Goal: Transaction & Acquisition: Book appointment/travel/reservation

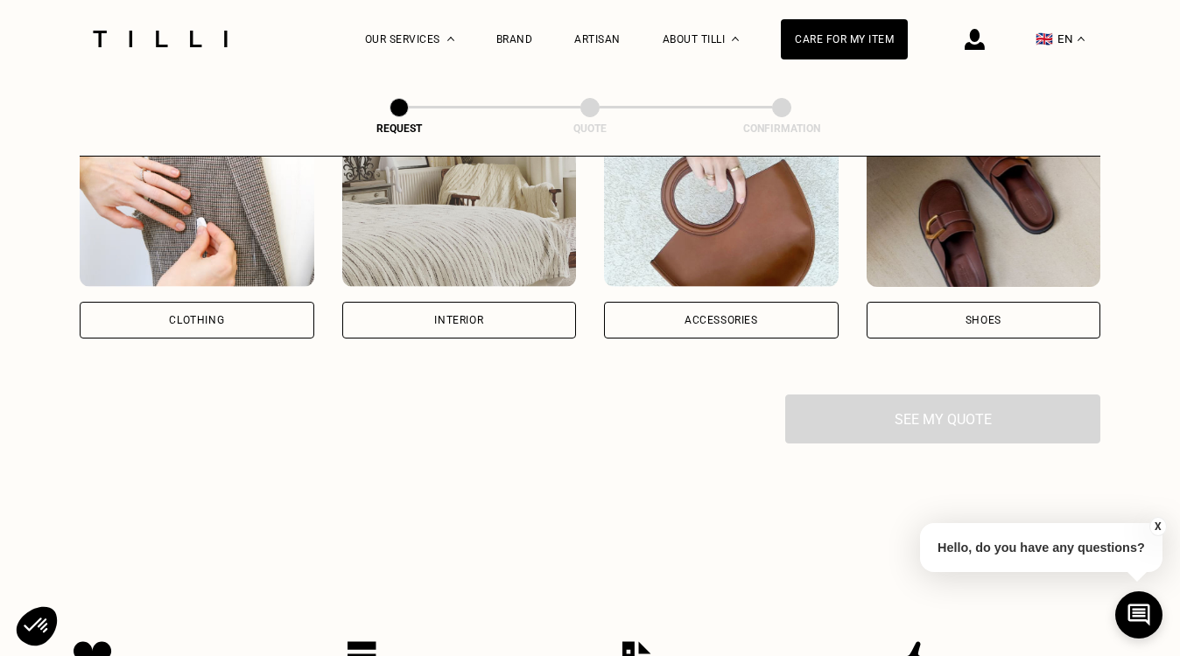
scroll to position [385, 0]
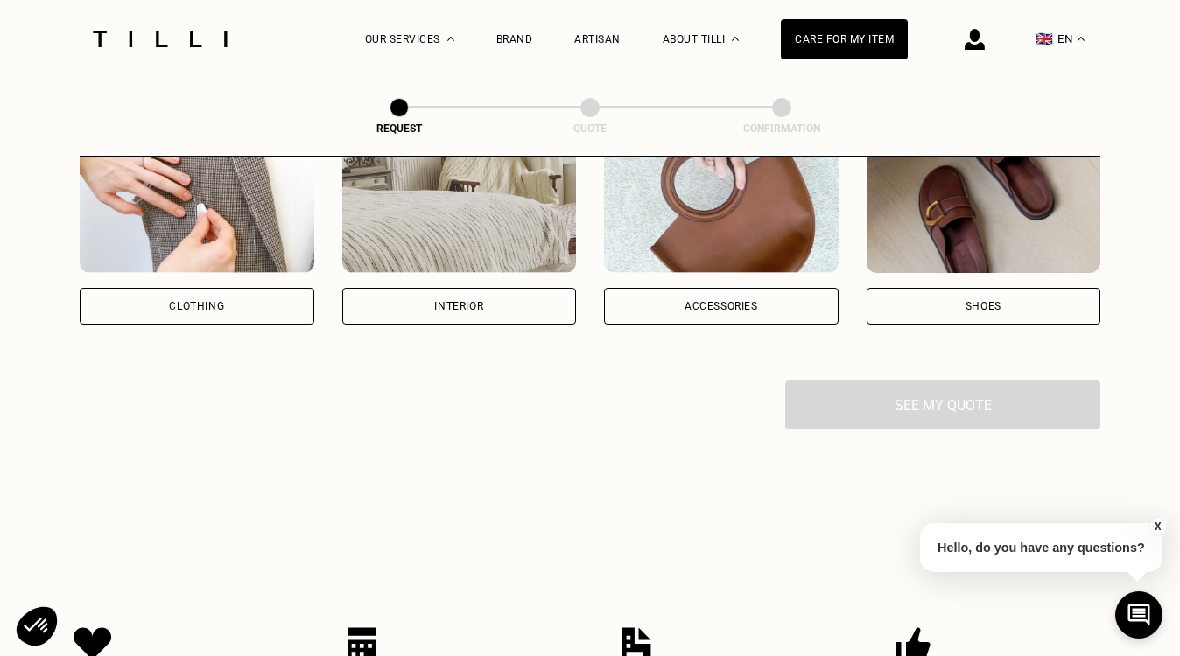
click at [474, 312] on div "Interior" at bounding box center [459, 306] width 235 height 37
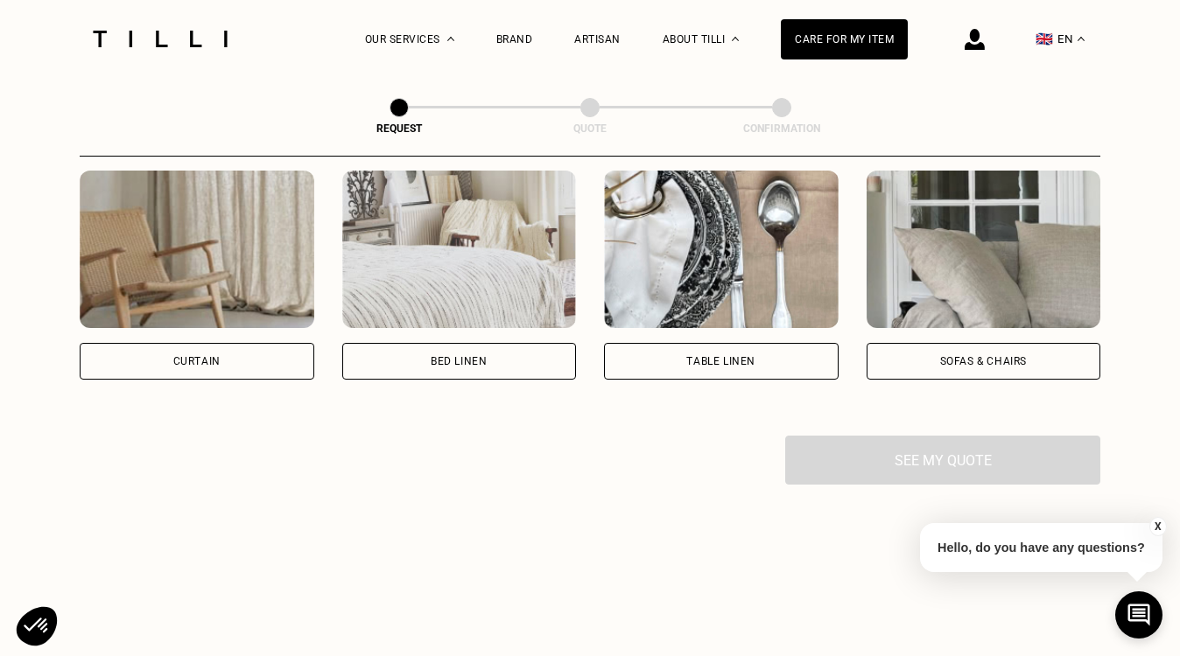
scroll to position [807, 0]
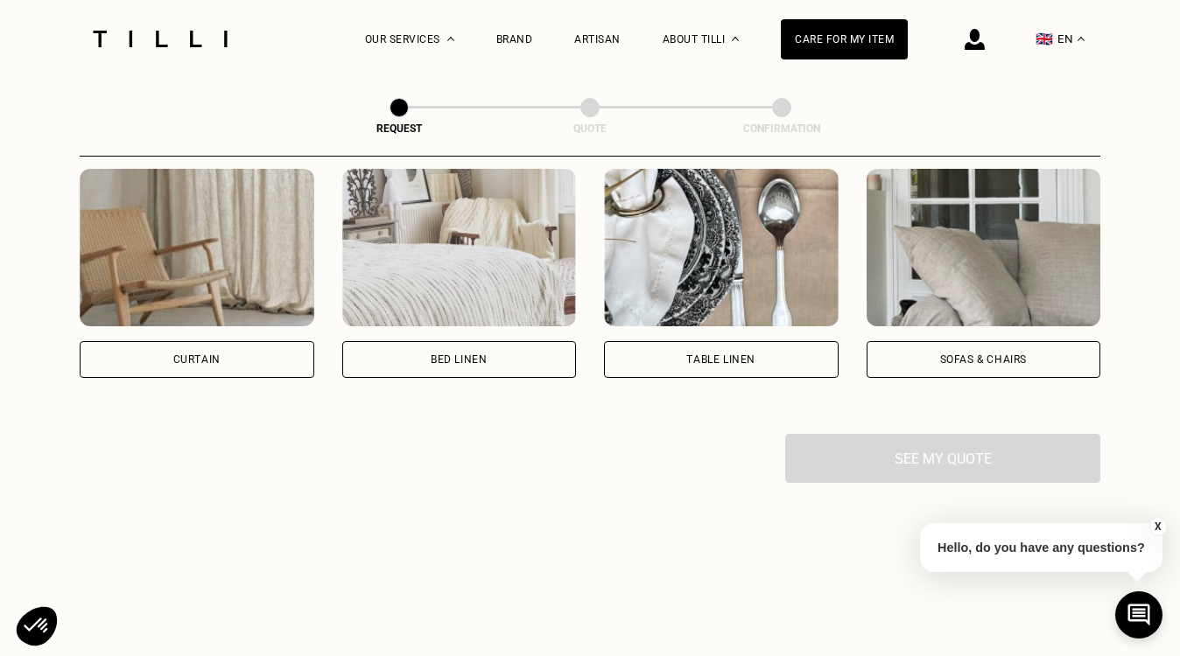
click at [965, 367] on div "Sofas & chairs" at bounding box center [984, 359] width 235 height 37
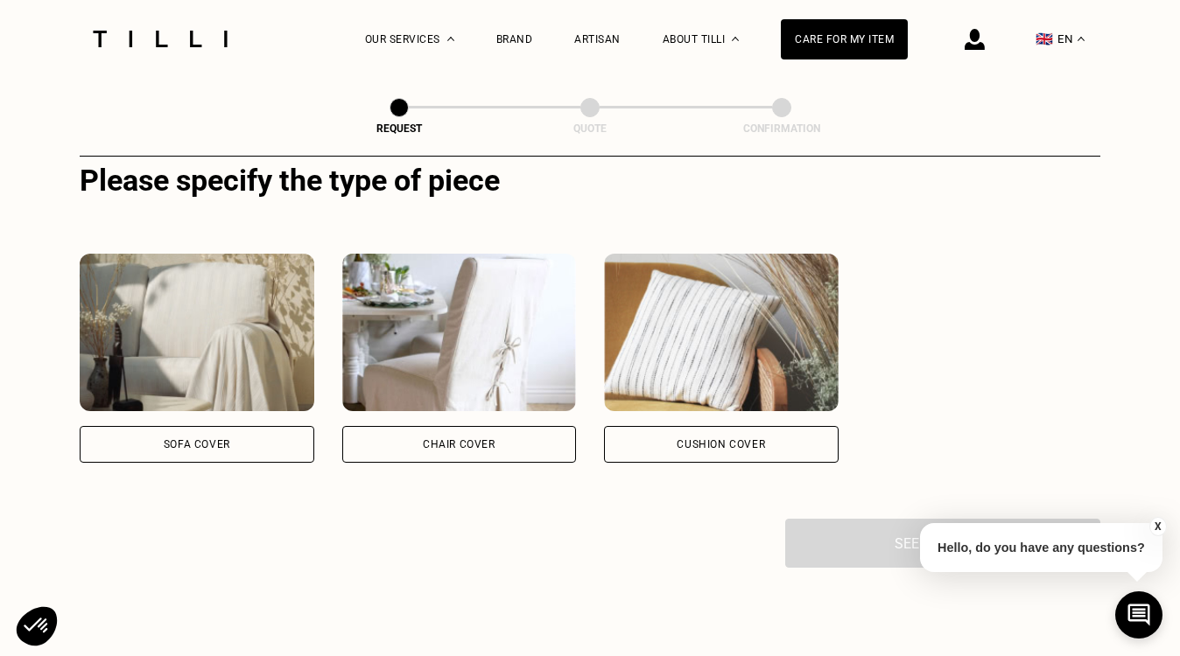
scroll to position [1141, 0]
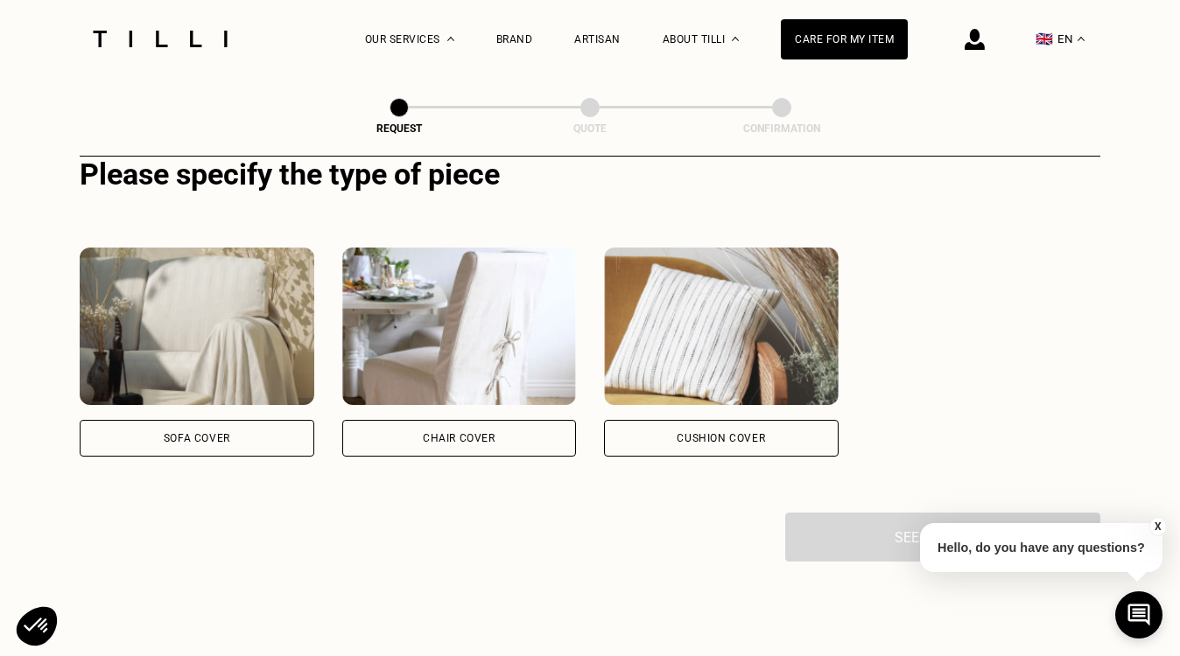
click at [289, 445] on div "Sofa cover" at bounding box center [197, 438] width 235 height 37
select select "FR"
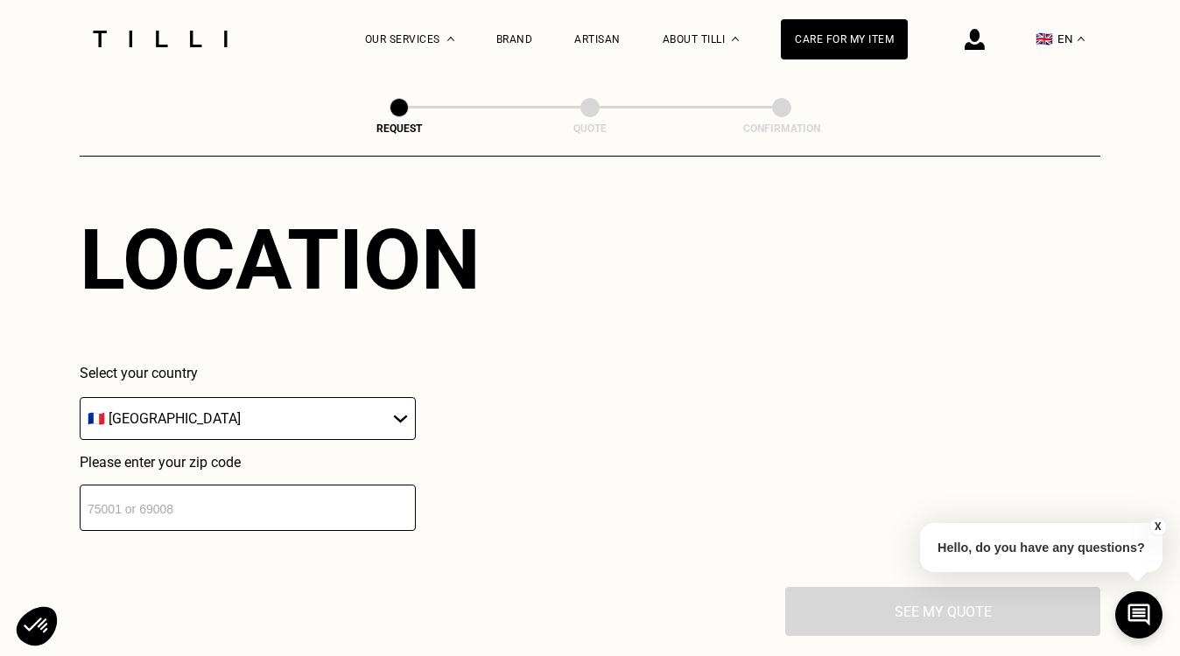
scroll to position [1553, 0]
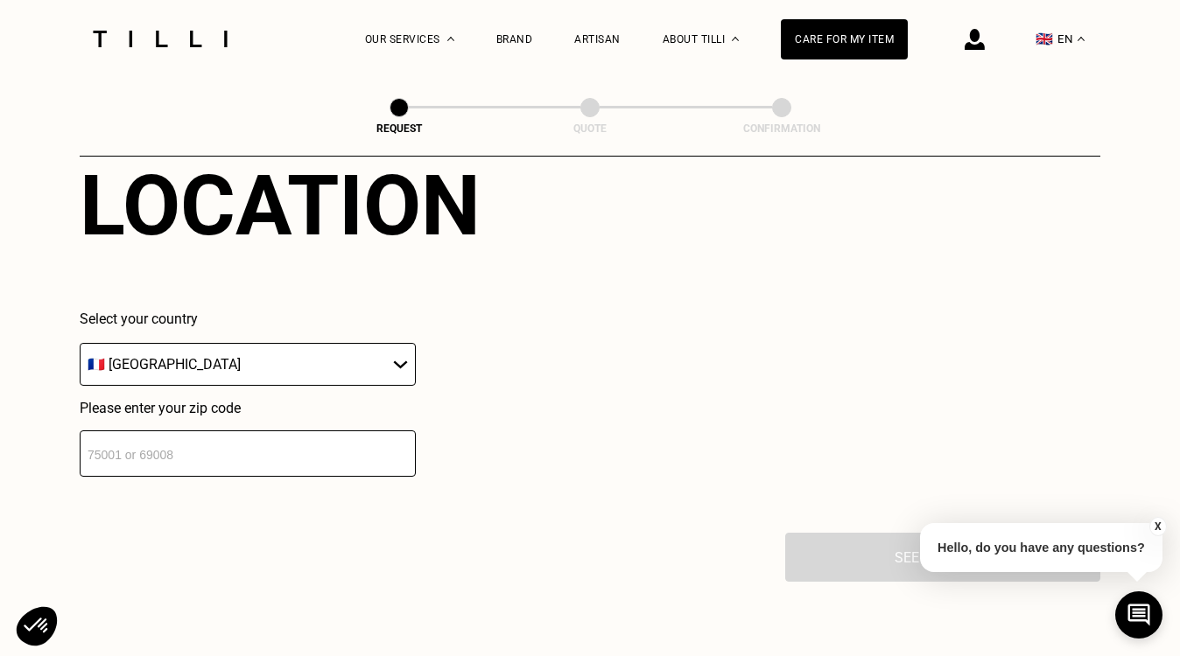
click at [296, 477] on input "number" at bounding box center [248, 454] width 336 height 46
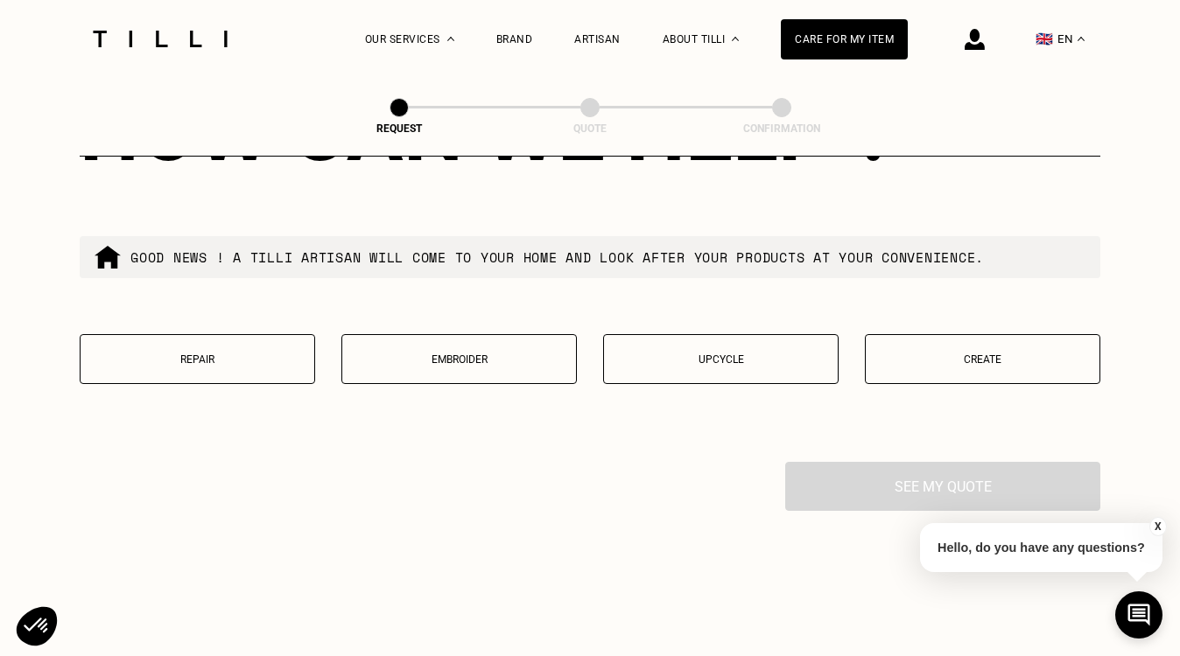
scroll to position [2082, 0]
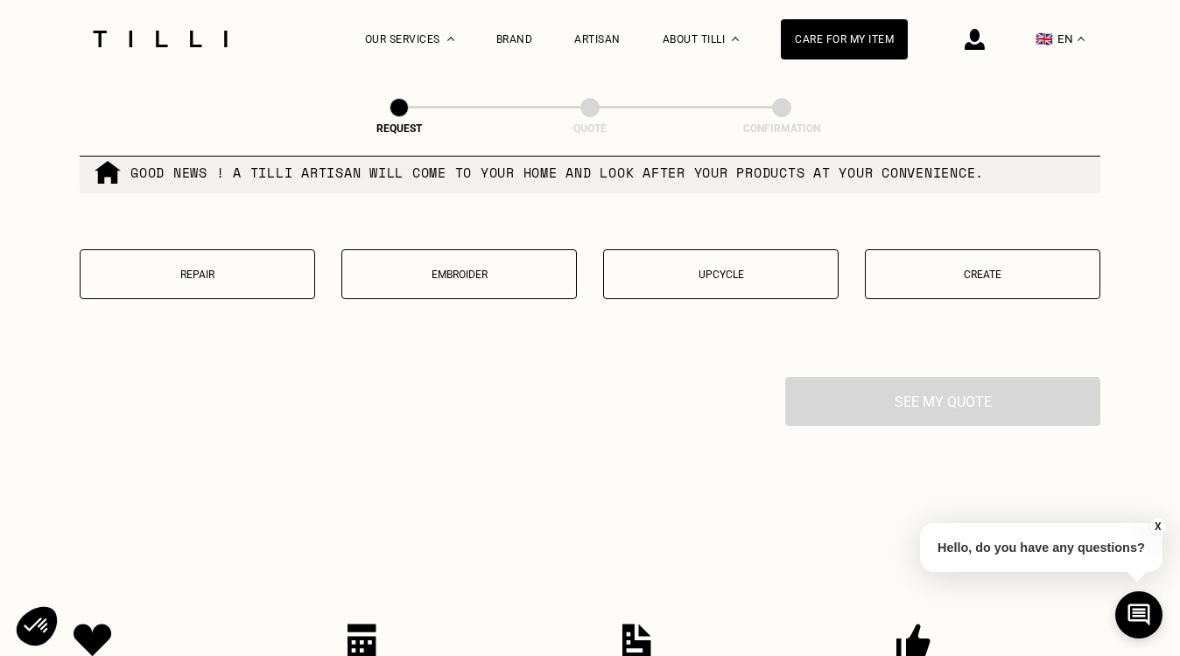
type input "75016"
click at [1009, 293] on button "Create" at bounding box center [982, 274] width 235 height 50
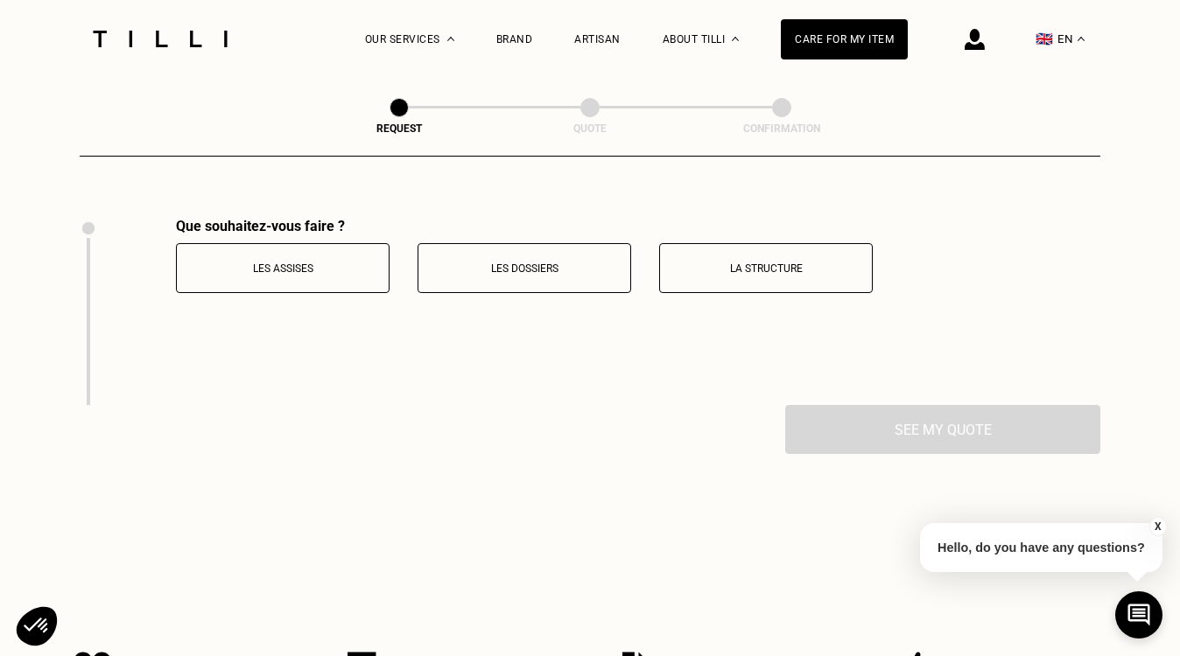
scroll to position [2332, 0]
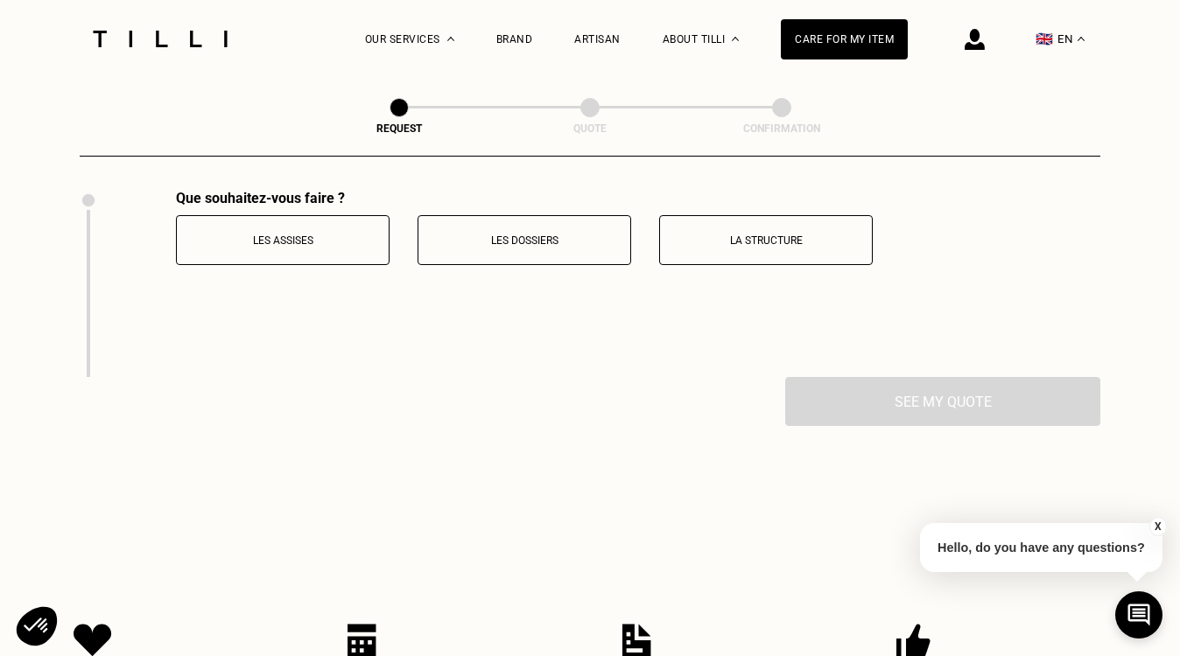
click at [706, 247] on p "La structure" at bounding box center [766, 241] width 194 height 12
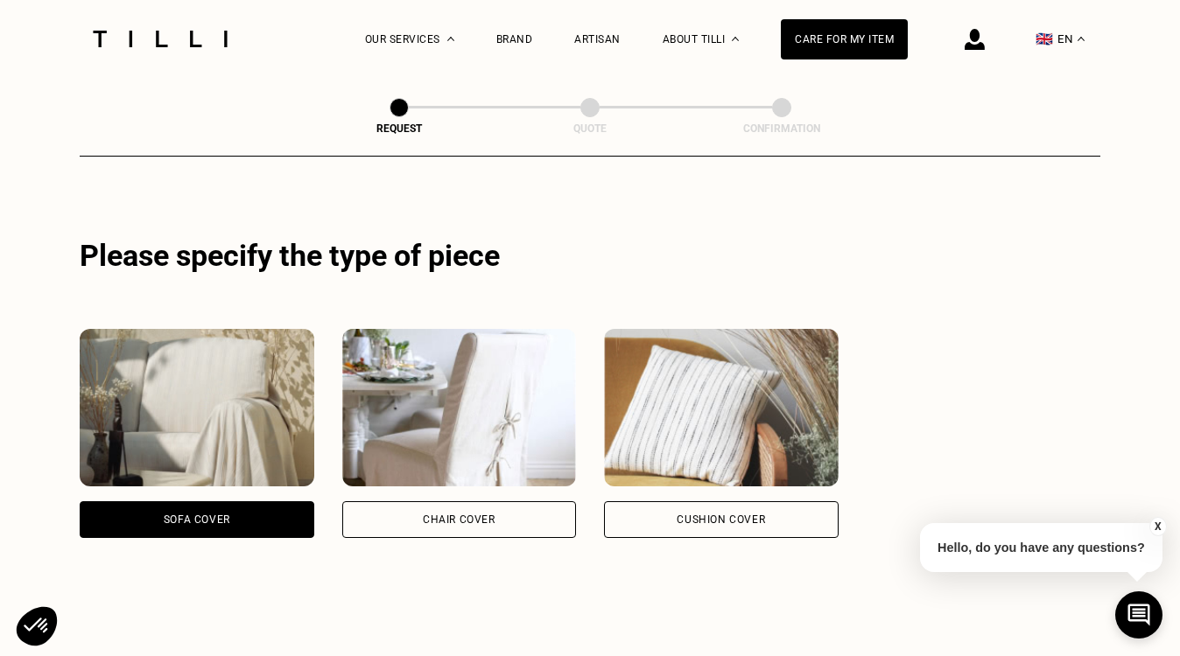
scroll to position [1166, 0]
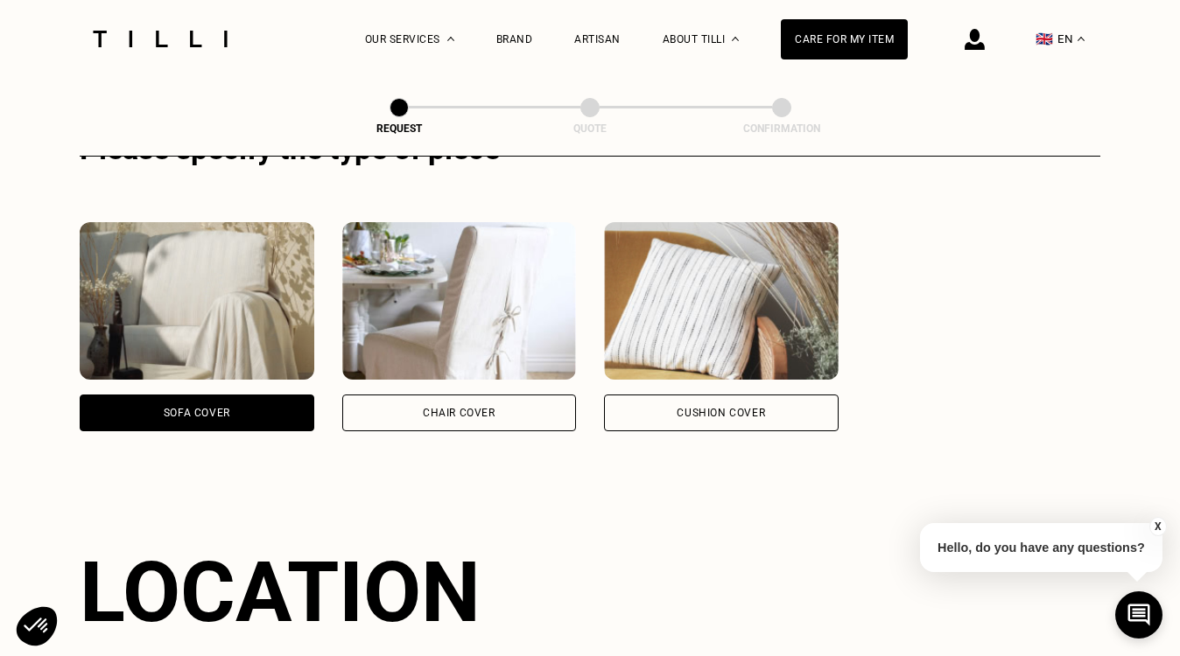
click at [734, 434] on div "Sofa cover Chair cover Cushion cover" at bounding box center [590, 326] width 1021 height 321
click at [734, 412] on div "Cushion cover" at bounding box center [721, 413] width 88 height 11
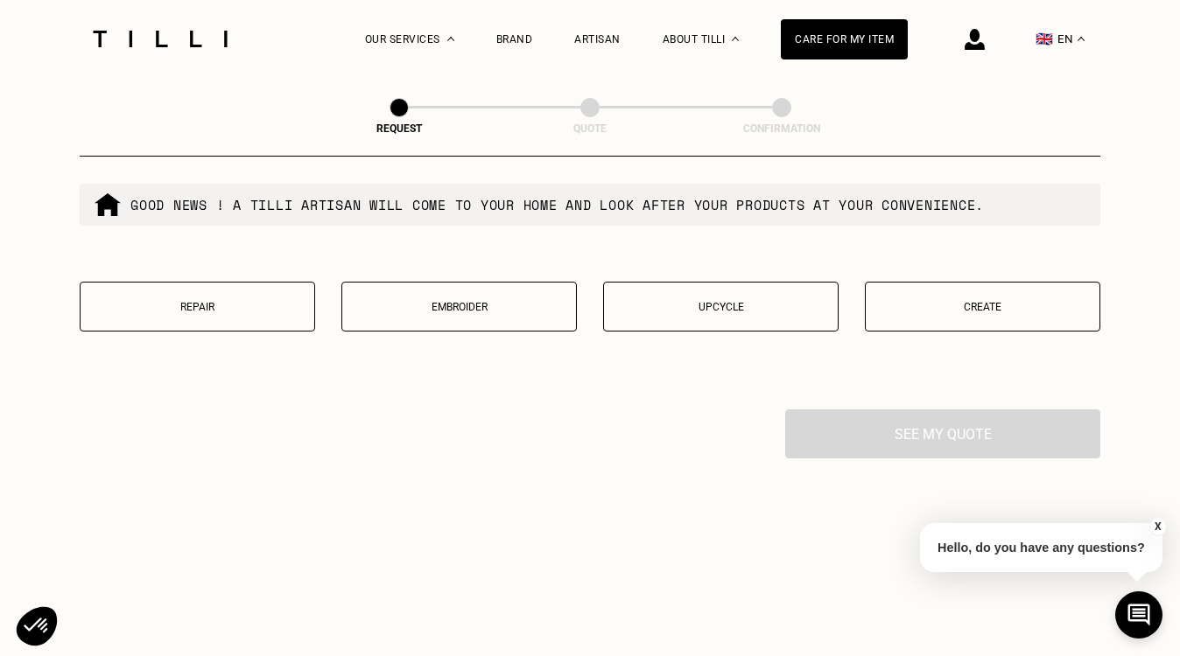
scroll to position [2177, 0]
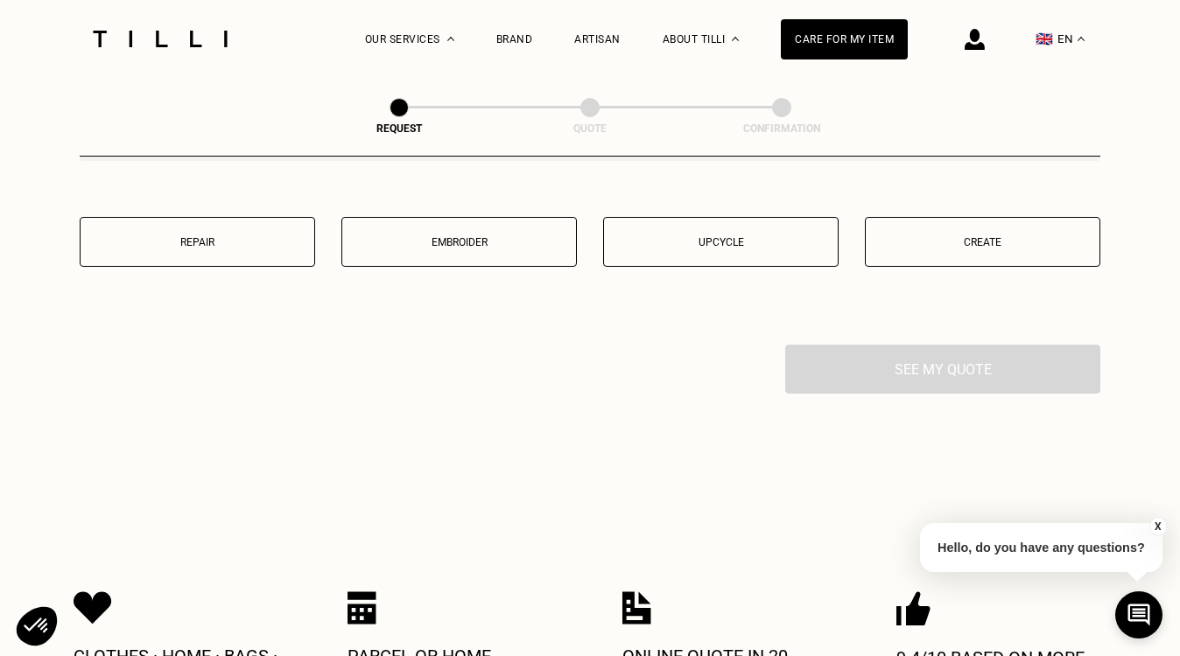
click at [906, 258] on button "Create" at bounding box center [982, 242] width 235 height 50
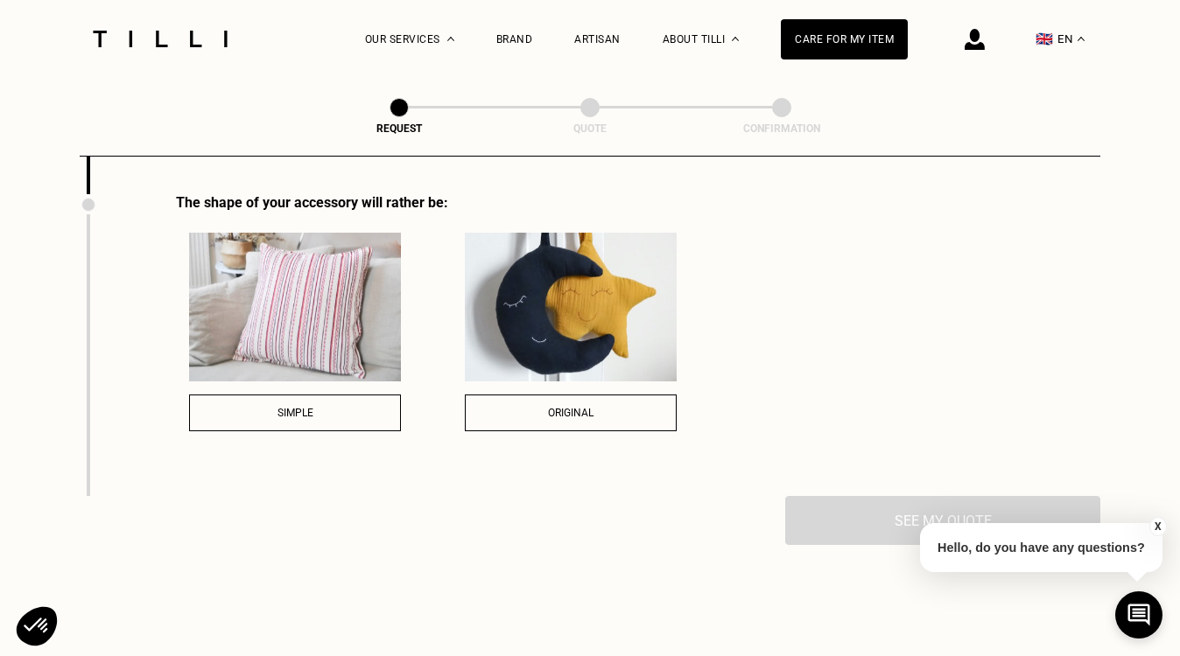
scroll to position [2458, 0]
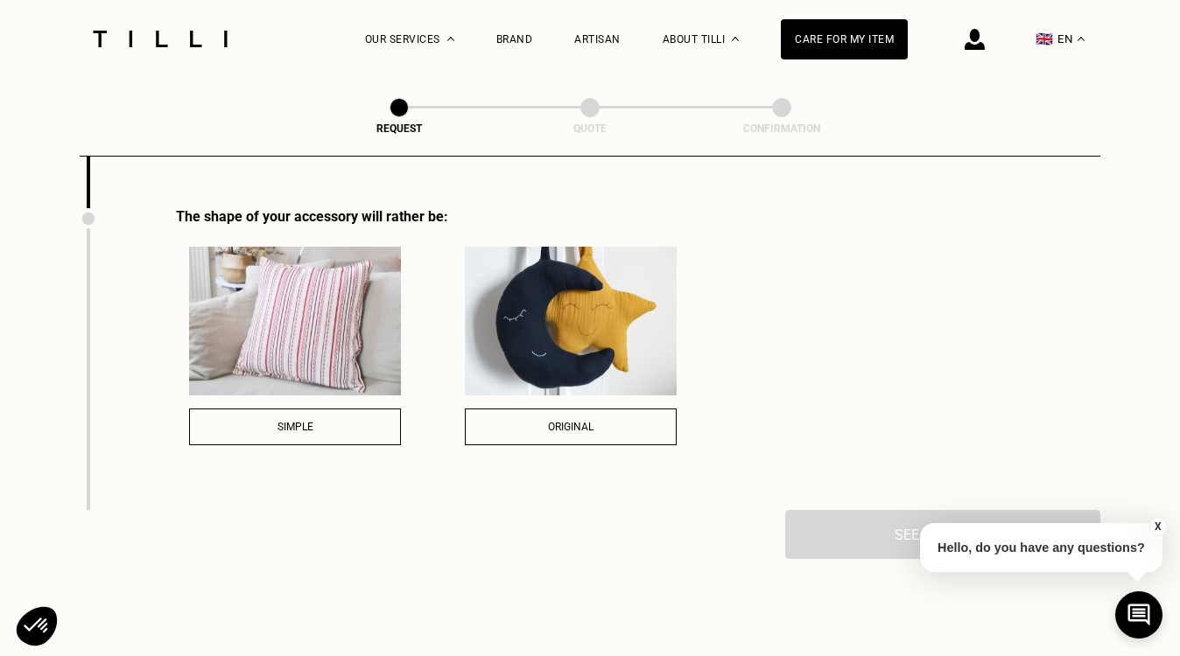
click at [546, 433] on div "Original" at bounding box center [570, 427] width 193 height 12
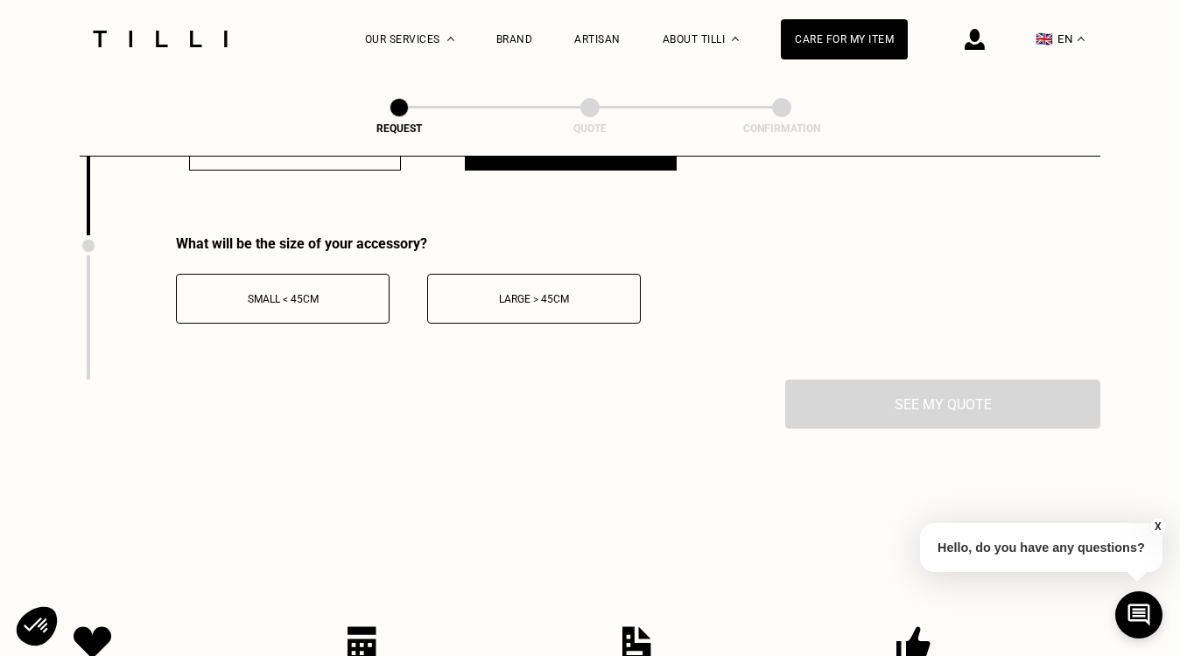
scroll to position [2726, 0]
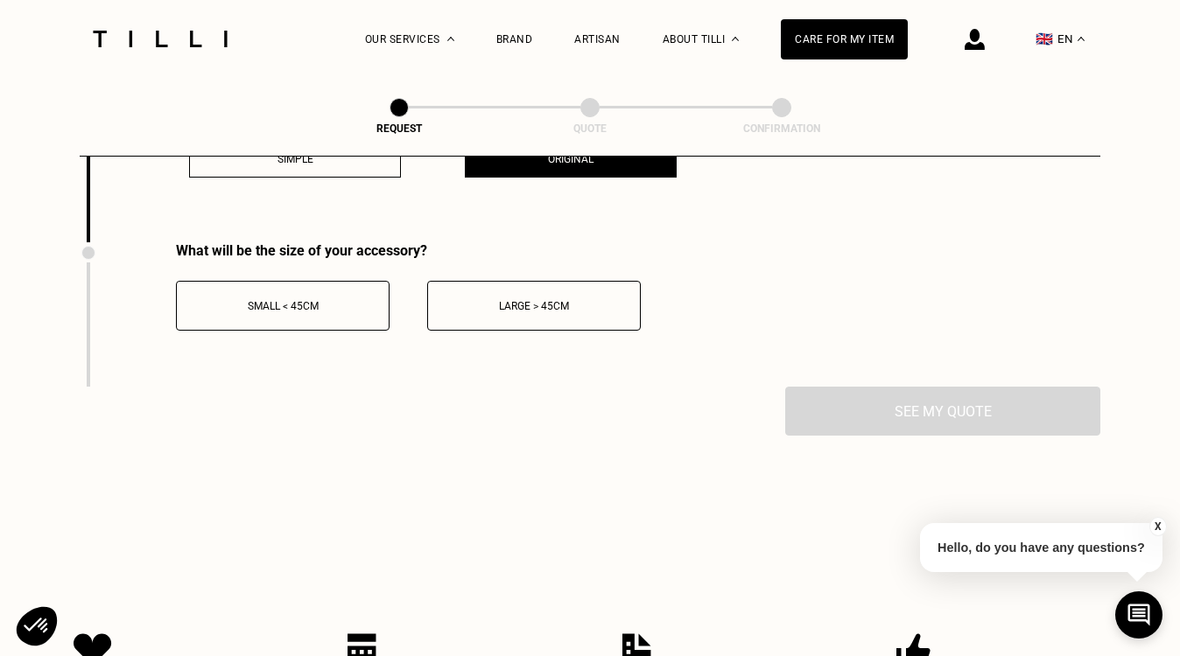
click at [543, 305] on button "Large > 45cm" at bounding box center [534, 306] width 214 height 50
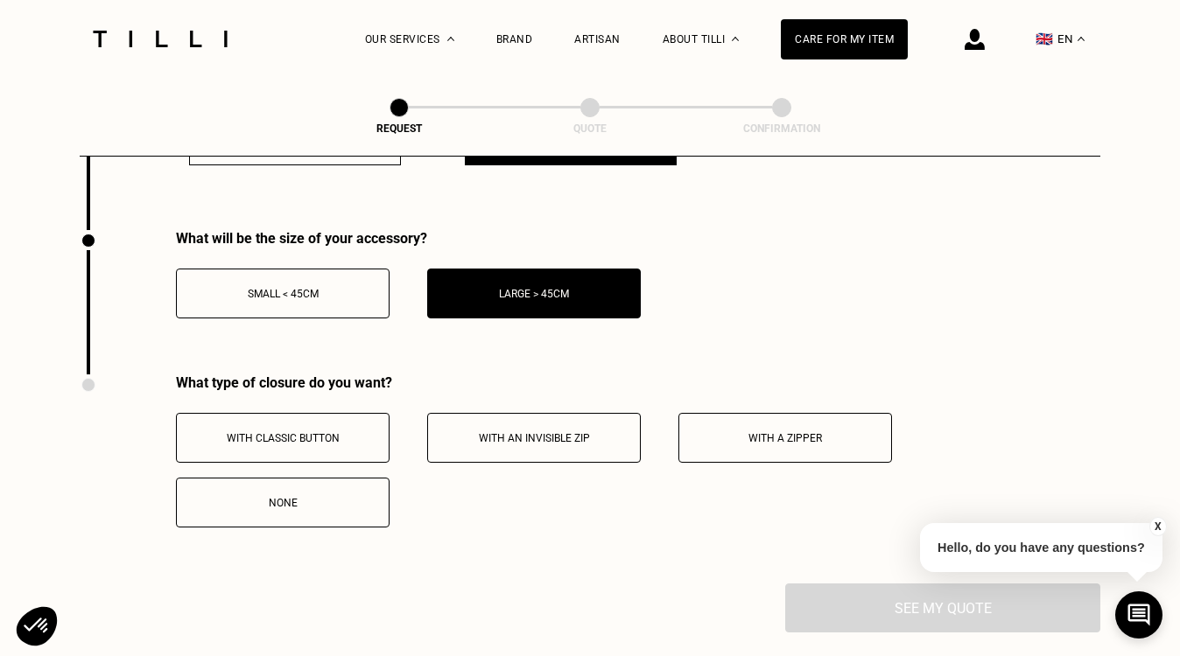
scroll to position [2742, 0]
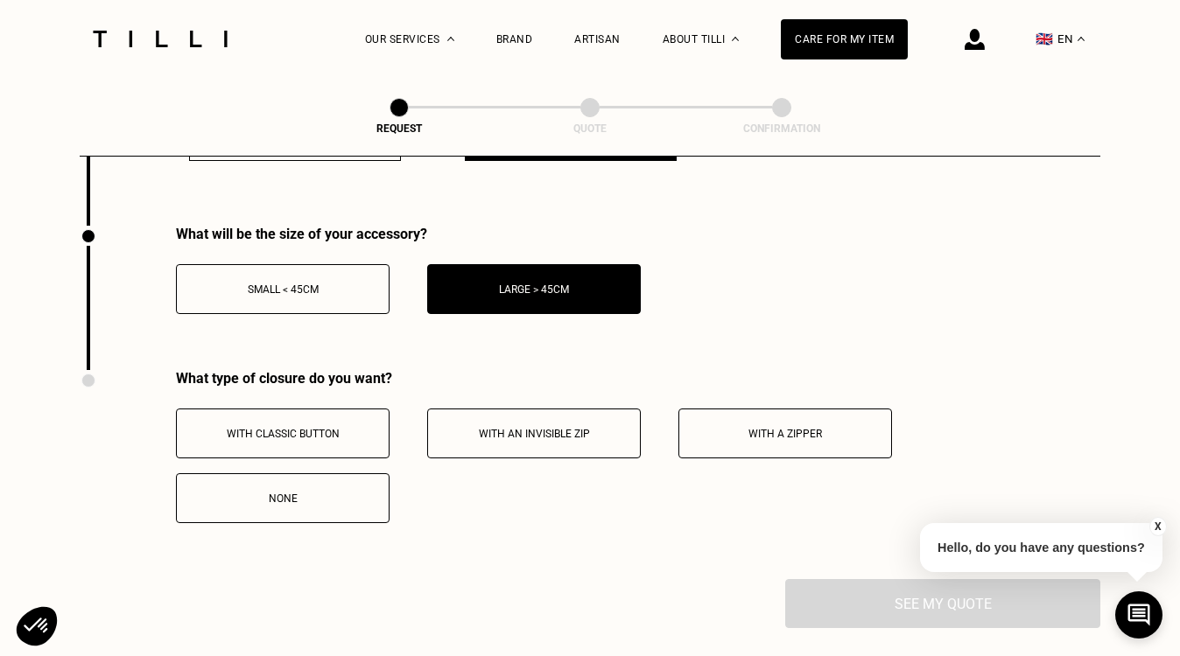
click at [284, 519] on button "None" at bounding box center [283, 499] width 214 height 50
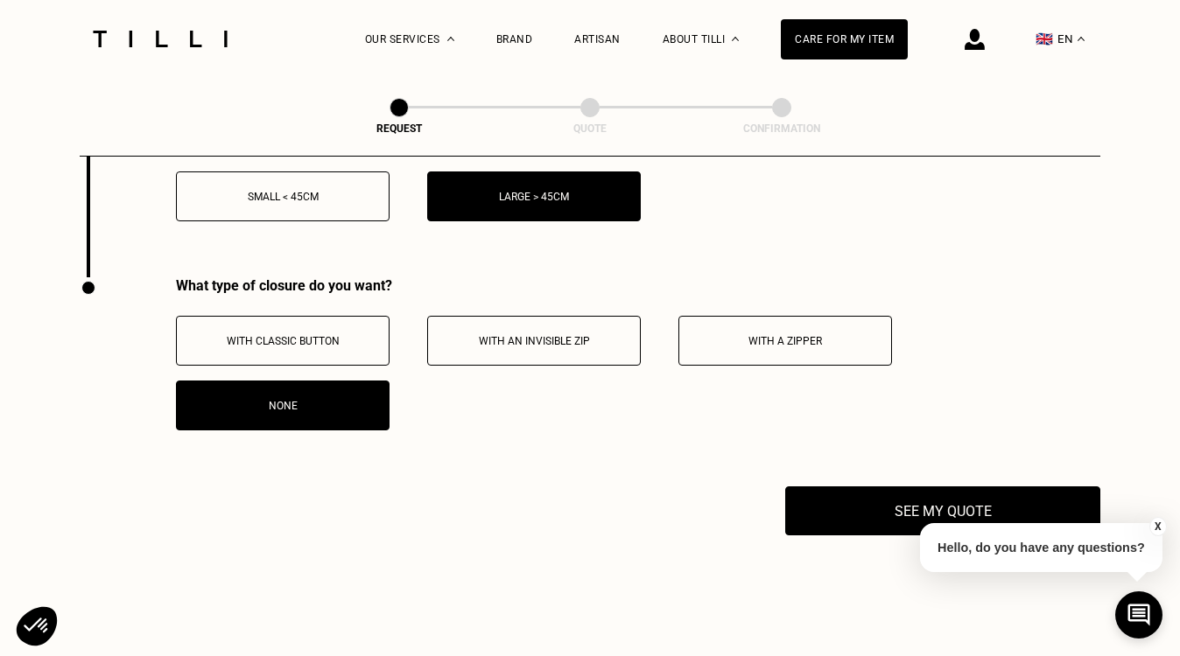
scroll to position [2924, 0]
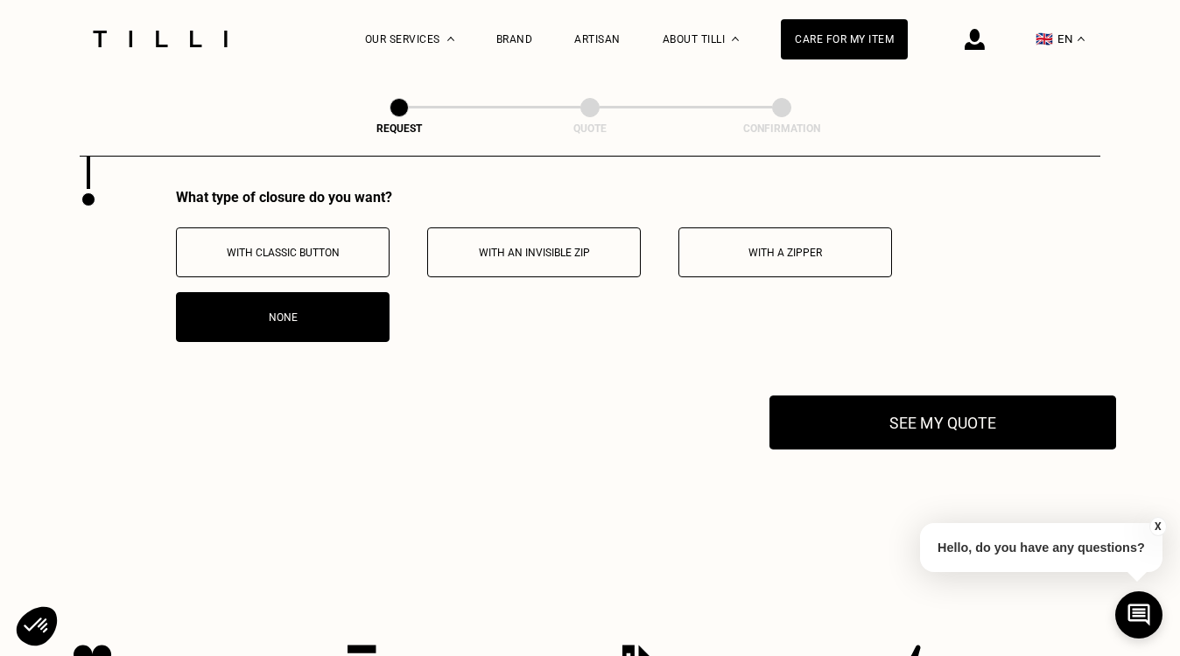
click at [903, 410] on button "See my quote" at bounding box center [942, 423] width 347 height 54
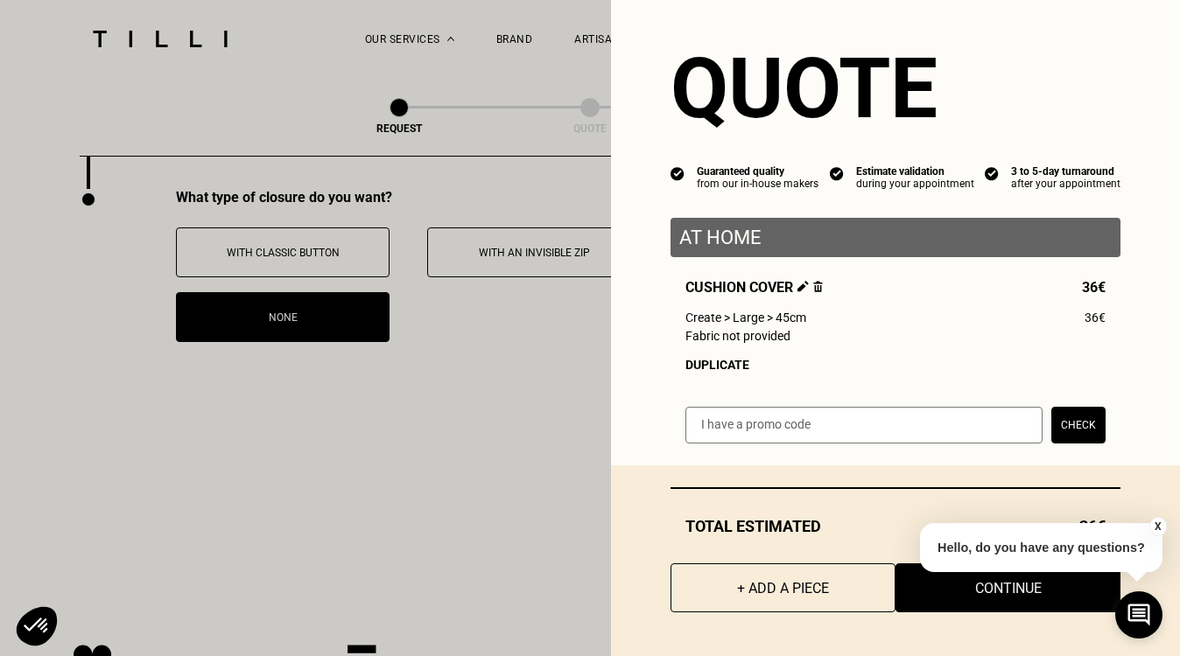
scroll to position [16, 0]
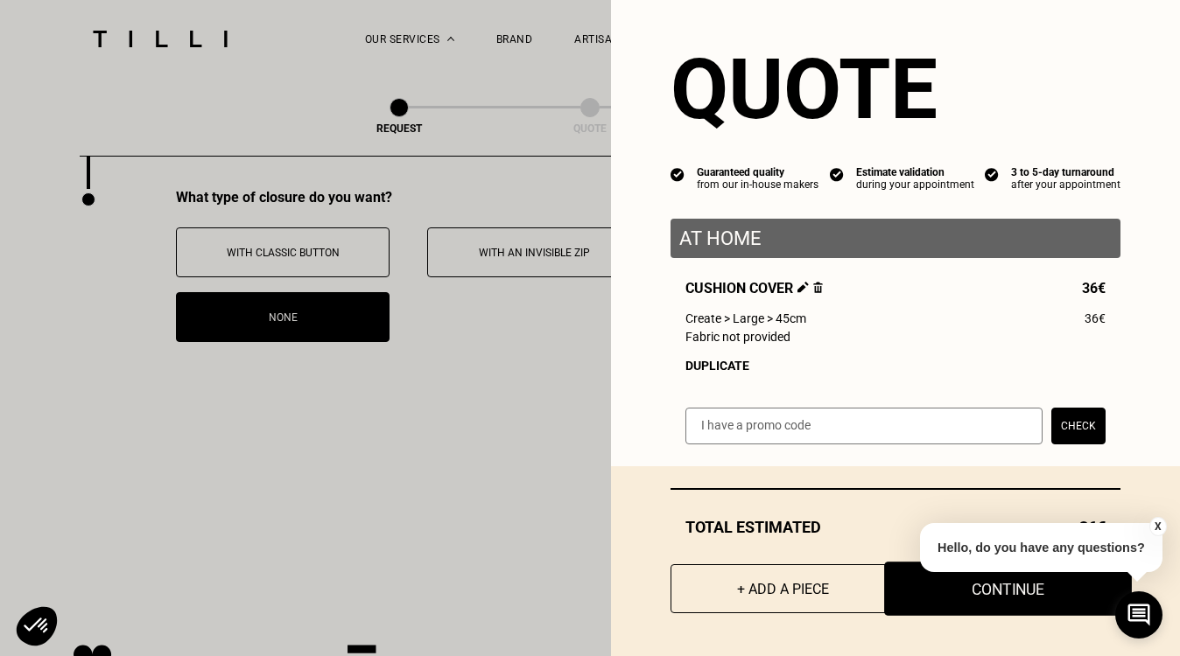
click at [942, 600] on button "Continue" at bounding box center [1008, 589] width 248 height 54
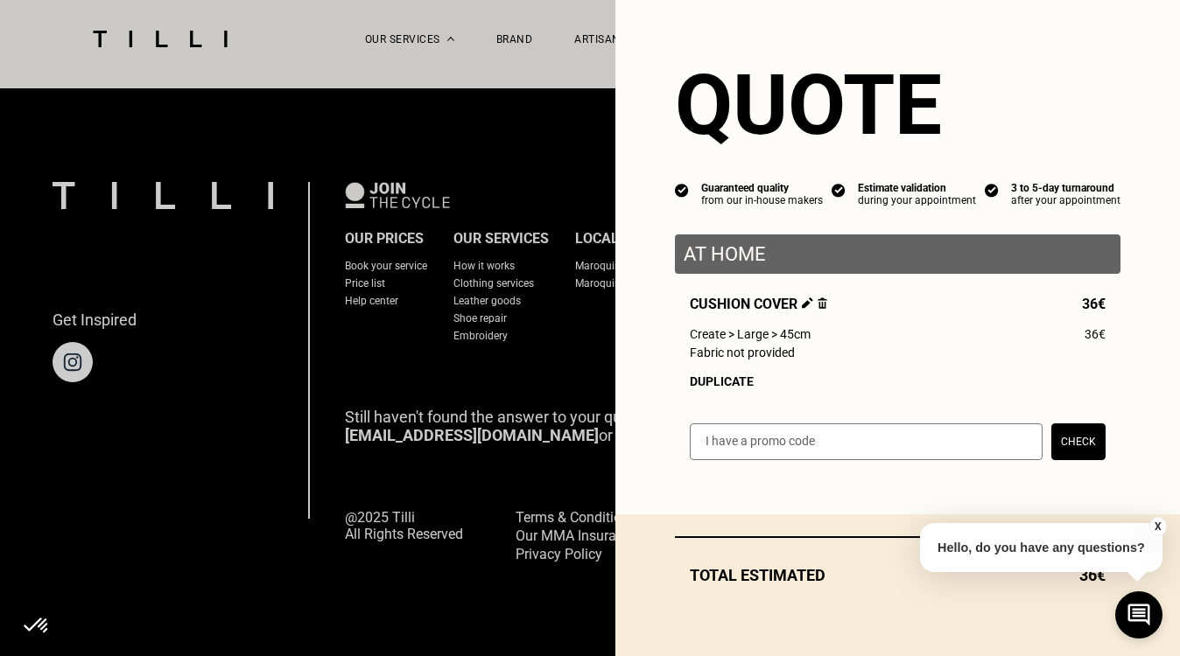
scroll to position [1113, 0]
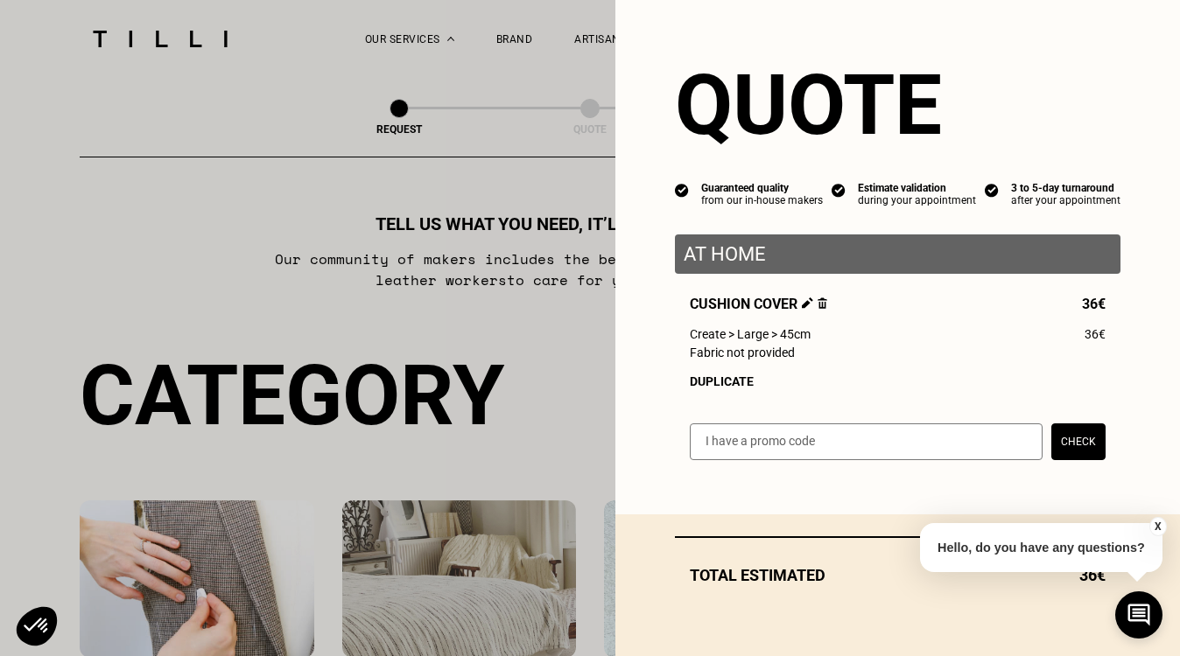
select select "FR"
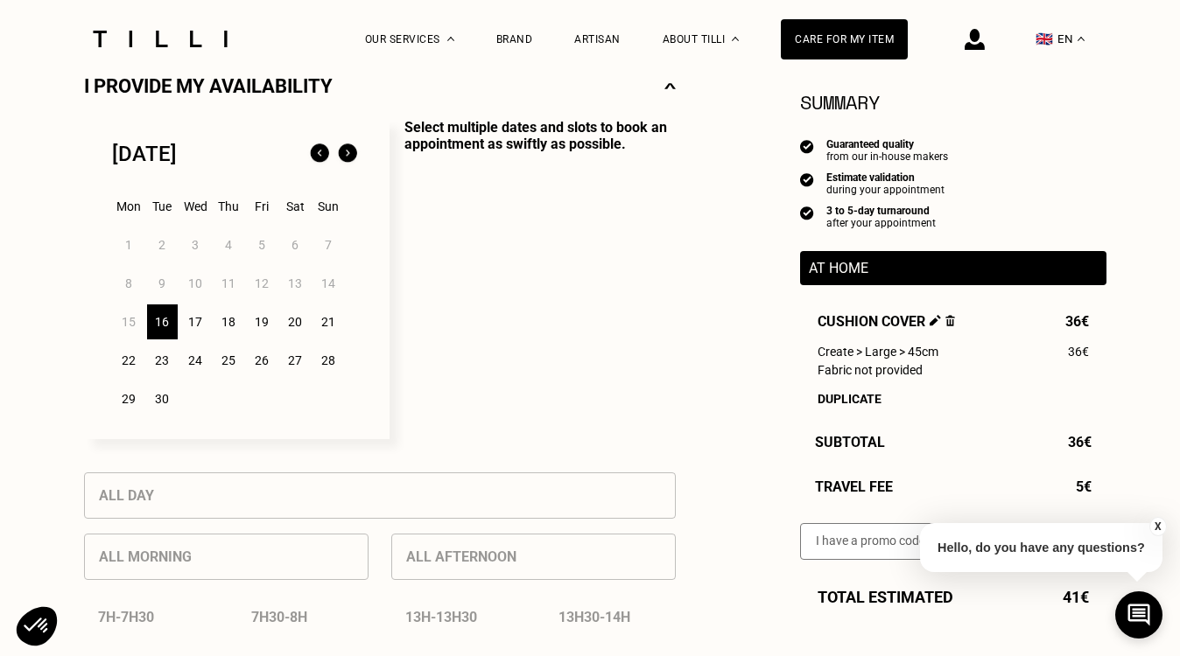
scroll to position [432, 0]
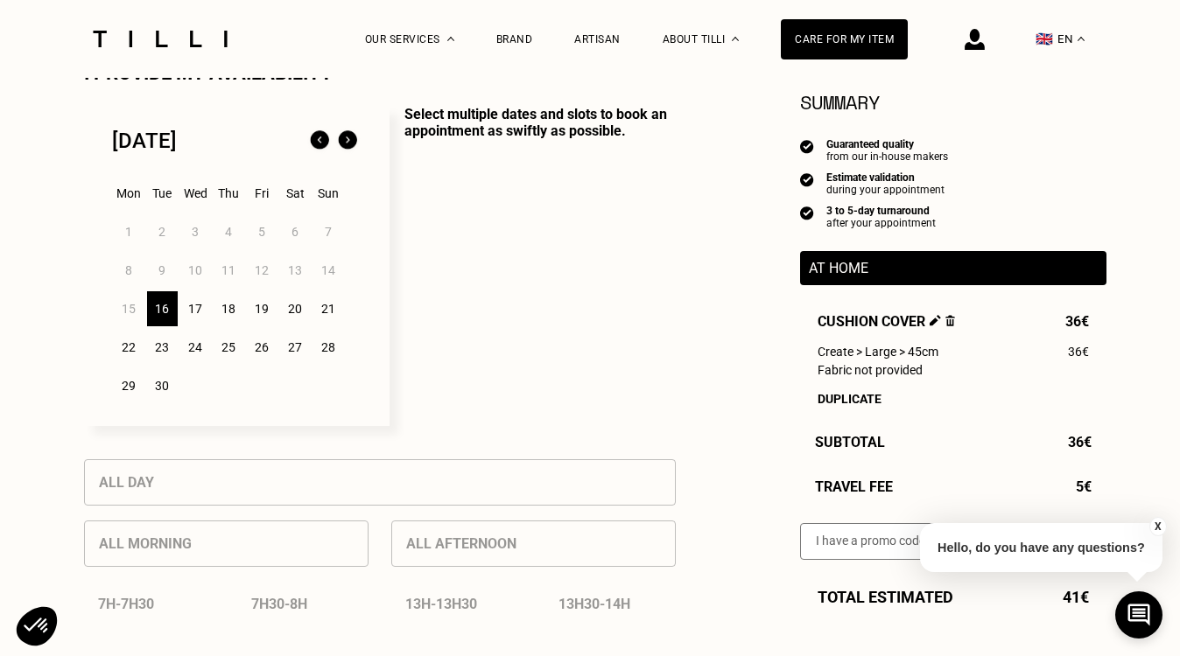
click at [588, 334] on p "Select multiple dates and slots to book an appointment as swiftly as possible." at bounding box center [533, 266] width 286 height 320
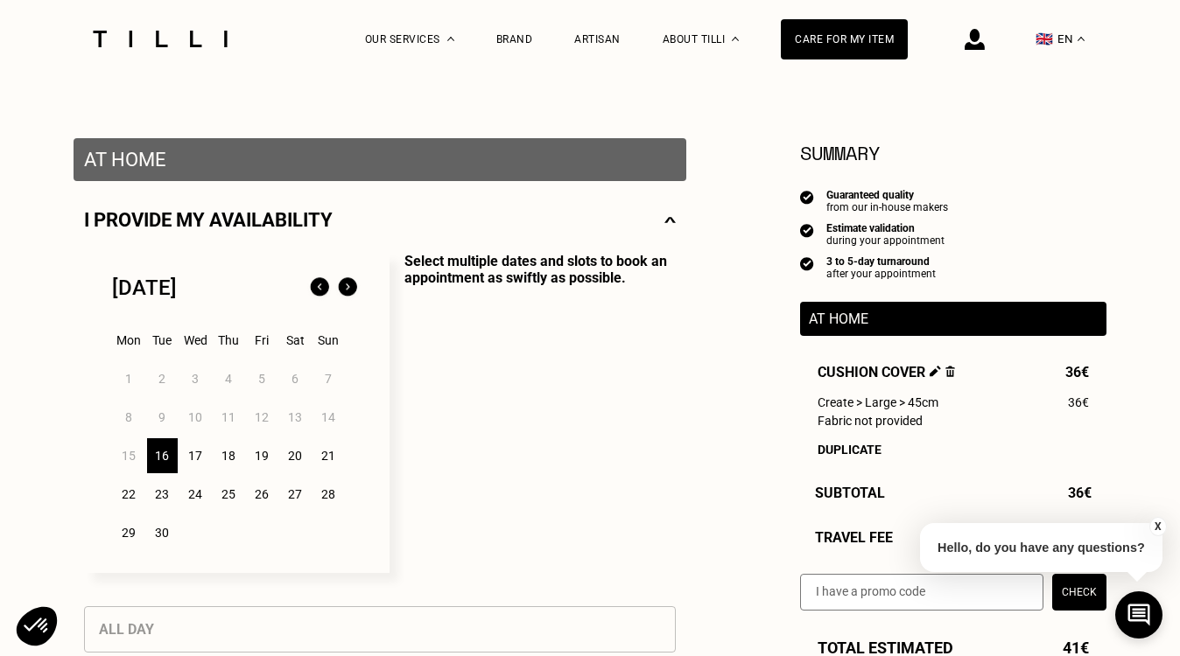
scroll to position [255, 0]
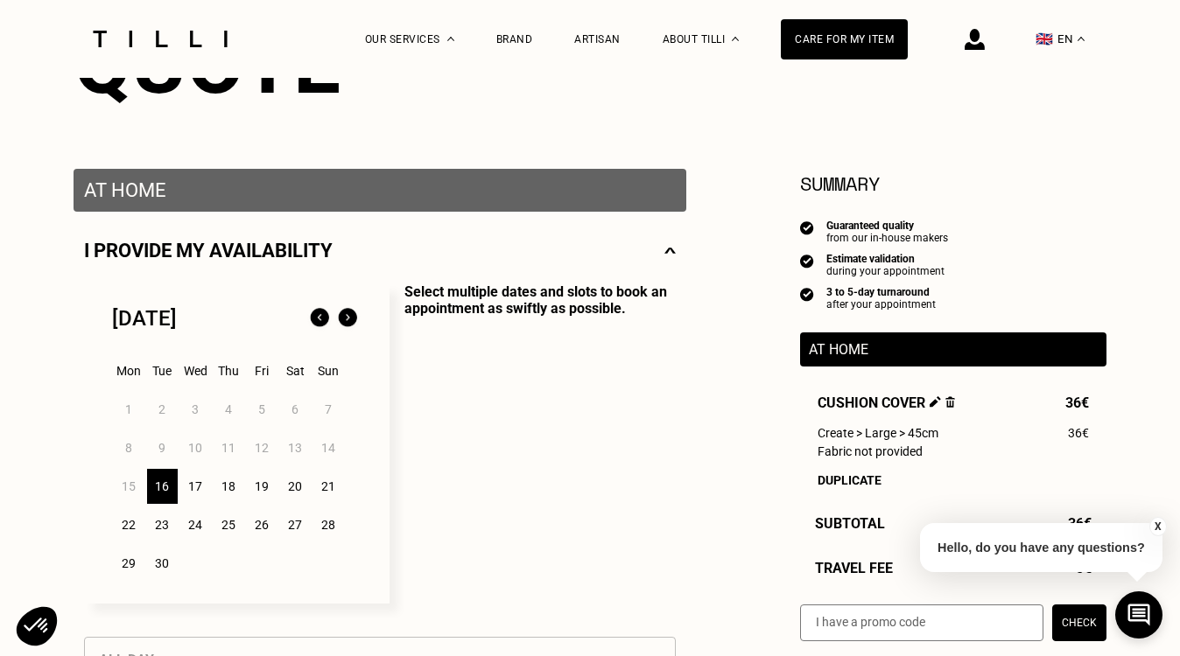
click at [625, 406] on p "Select multiple dates and slots to book an appointment as swiftly as possible." at bounding box center [533, 444] width 286 height 320
click at [194, 487] on div "17" at bounding box center [195, 486] width 31 height 35
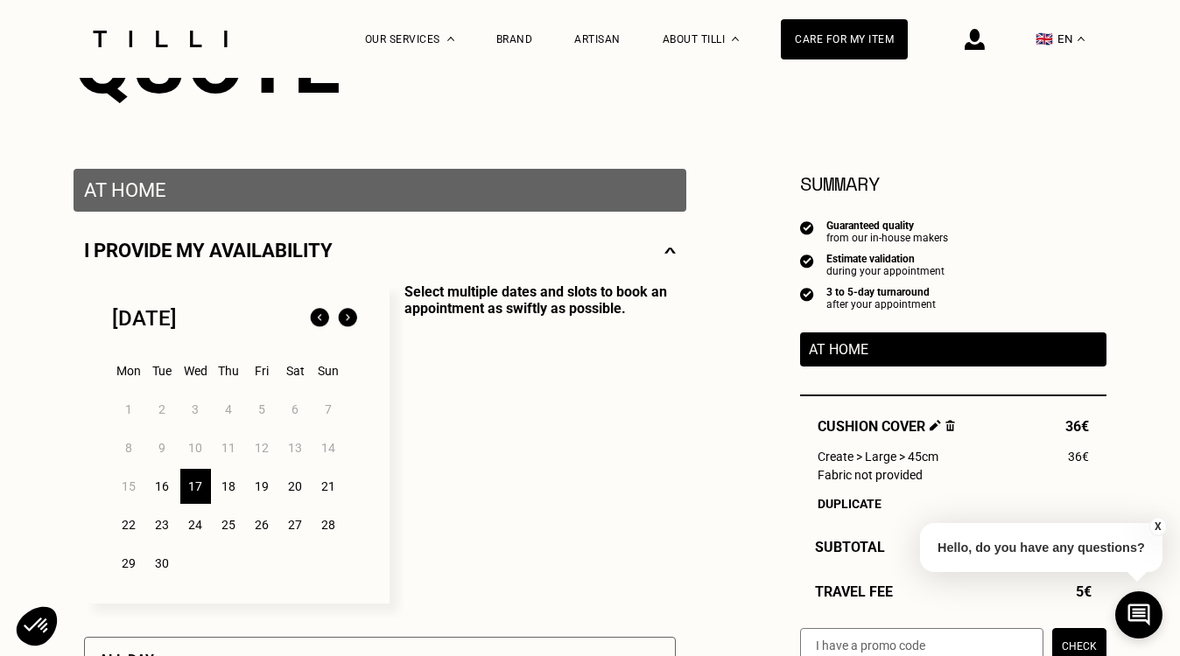
click at [194, 487] on div "17" at bounding box center [195, 486] width 31 height 35
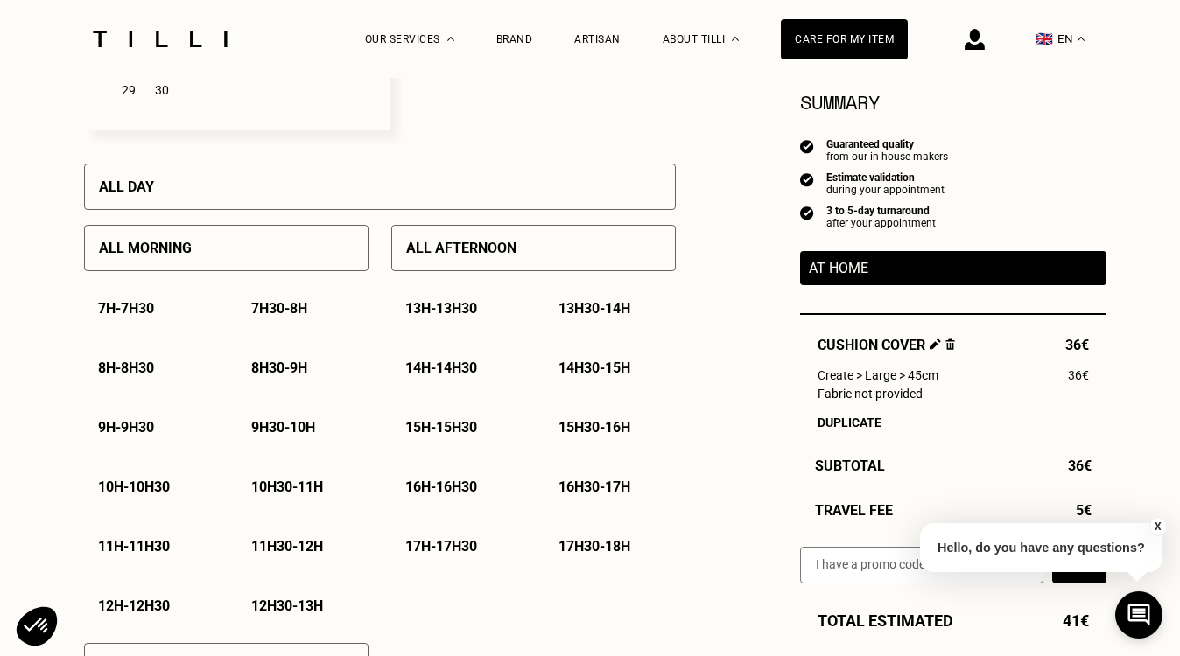
scroll to position [728, 1]
click at [158, 488] on p "10h - 10h30" at bounding box center [133, 487] width 72 height 17
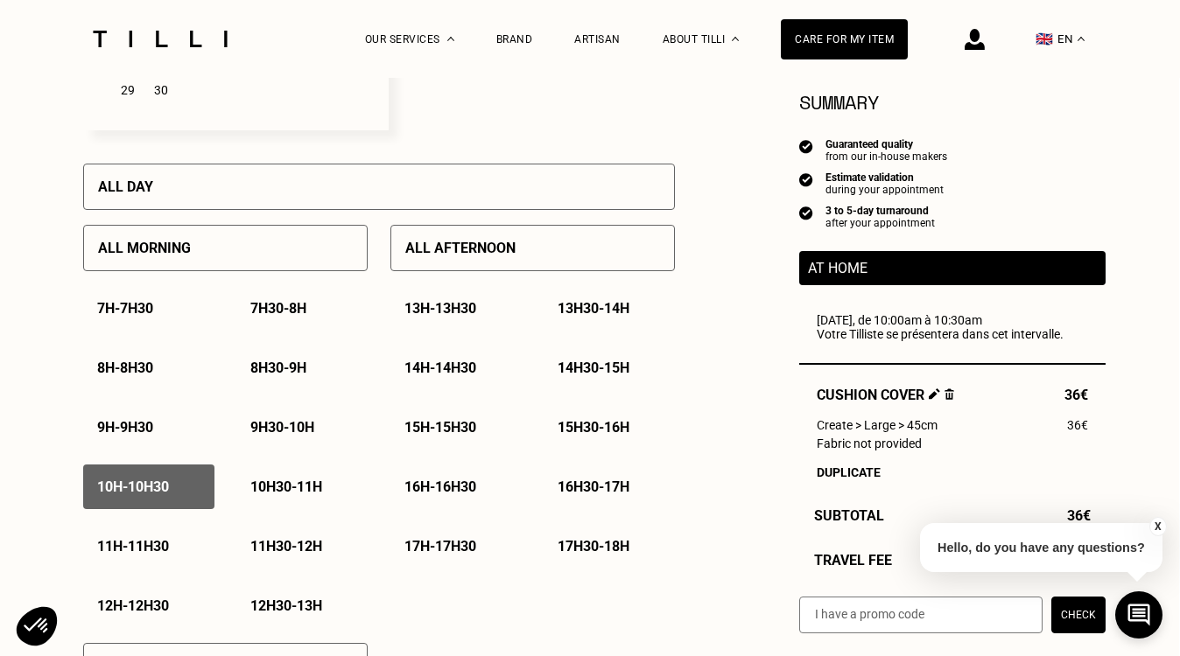
click at [263, 489] on p "10h30 - 11h" at bounding box center [286, 487] width 72 height 17
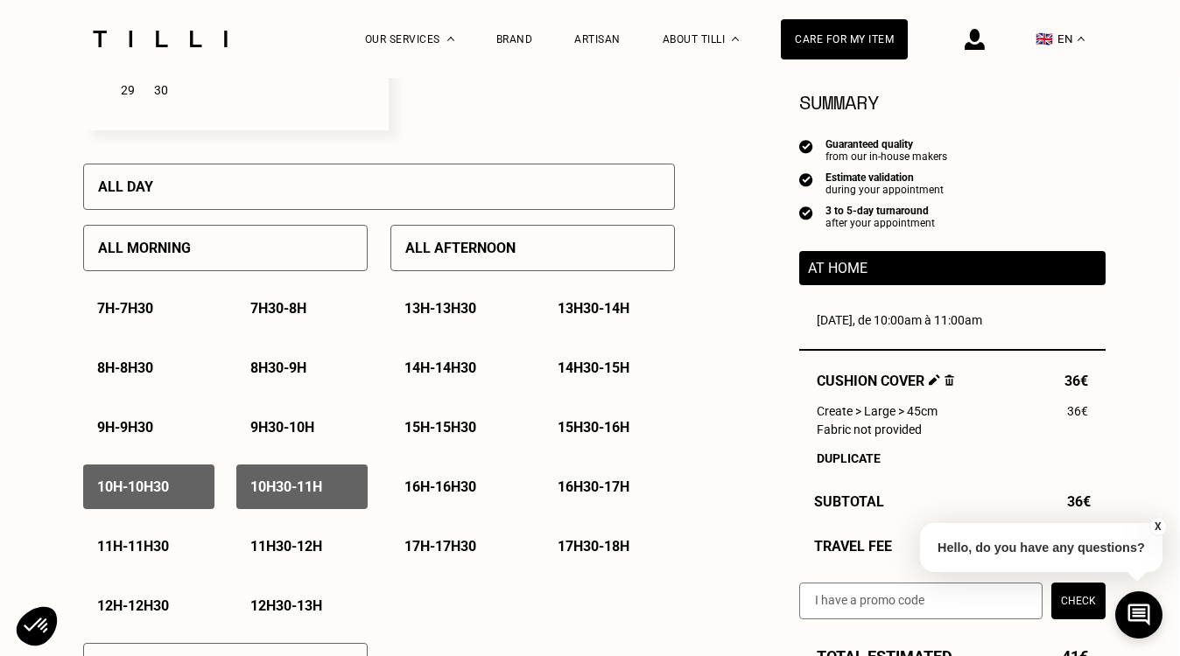
scroll to position [734, 1]
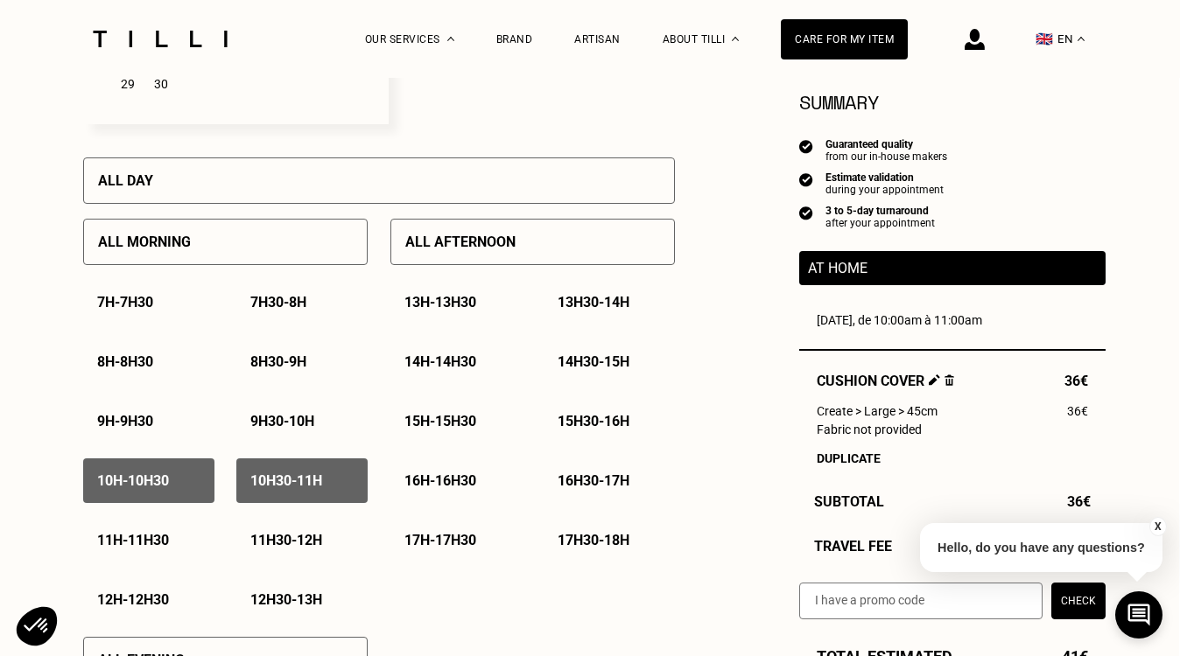
click at [136, 477] on p "10h - 10h30" at bounding box center [133, 481] width 72 height 17
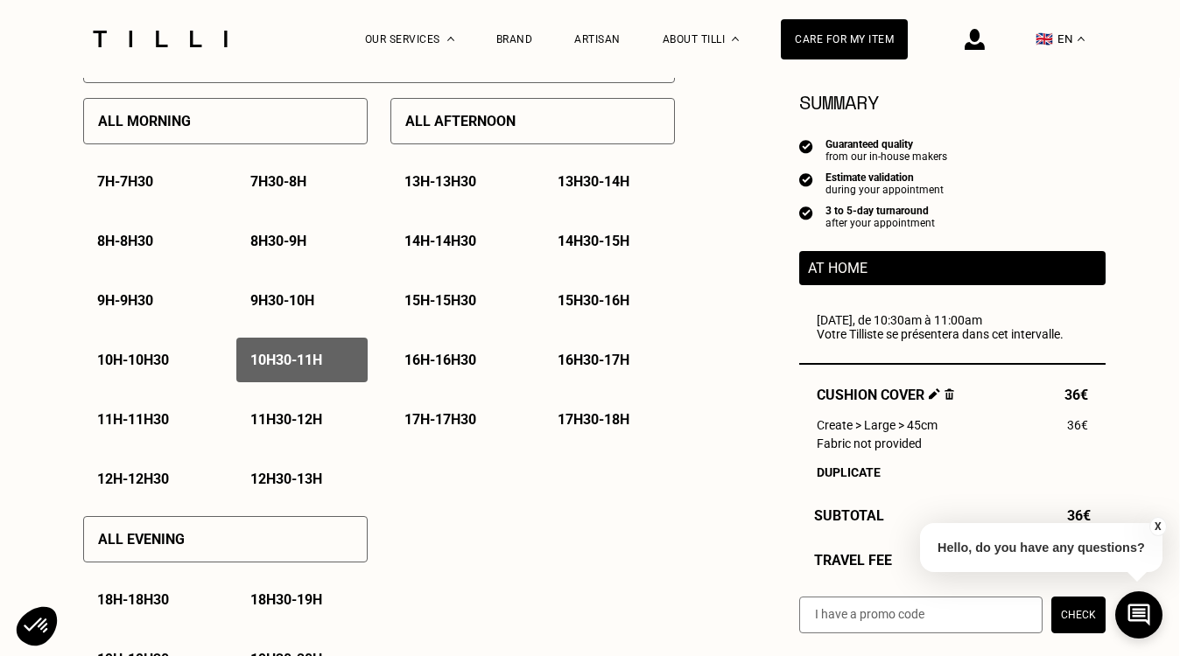
scroll to position [856, 1]
click at [158, 423] on p "11h - 11h30" at bounding box center [133, 419] width 72 height 17
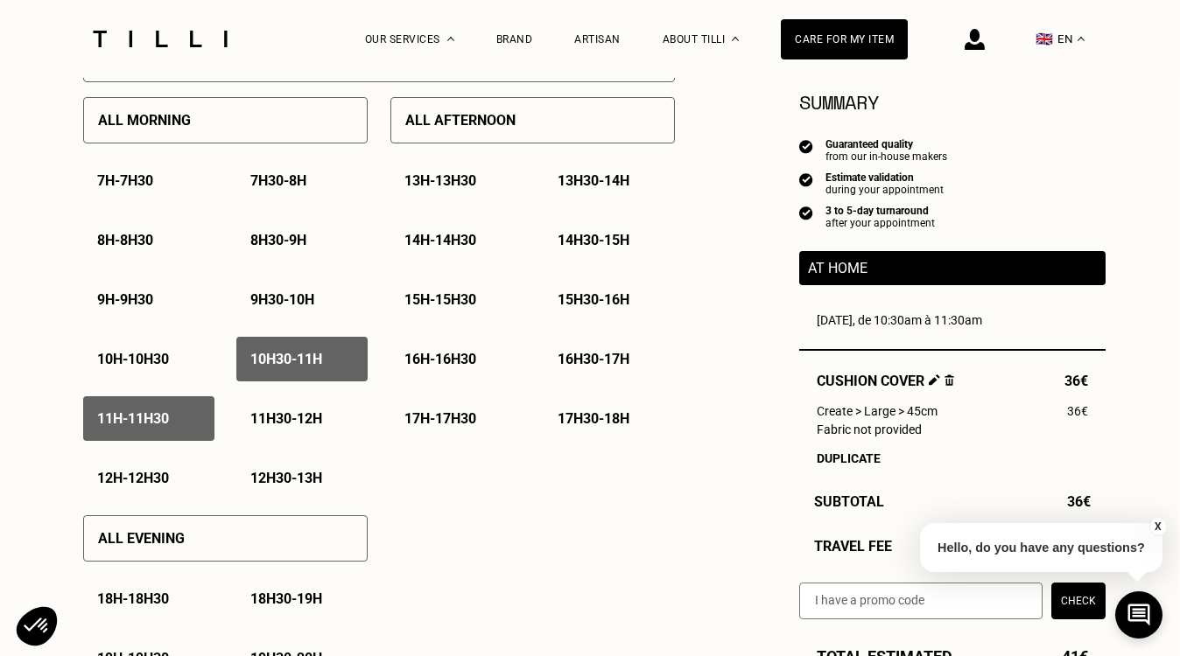
click at [291, 425] on p "11h30 - 12h" at bounding box center [286, 419] width 72 height 17
click at [165, 468] on div "12h - 12h30" at bounding box center [148, 478] width 131 height 45
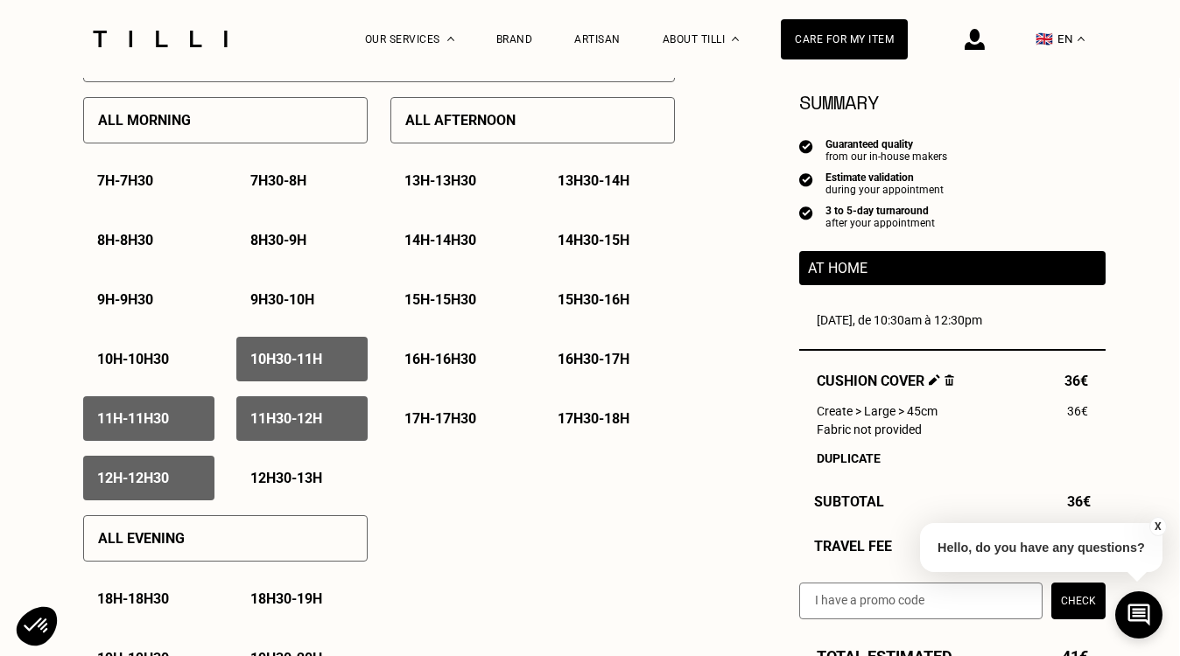
click at [294, 478] on p "12h30 - 13h" at bounding box center [286, 478] width 72 height 17
click at [297, 363] on p "10h30 - 11h" at bounding box center [286, 359] width 72 height 17
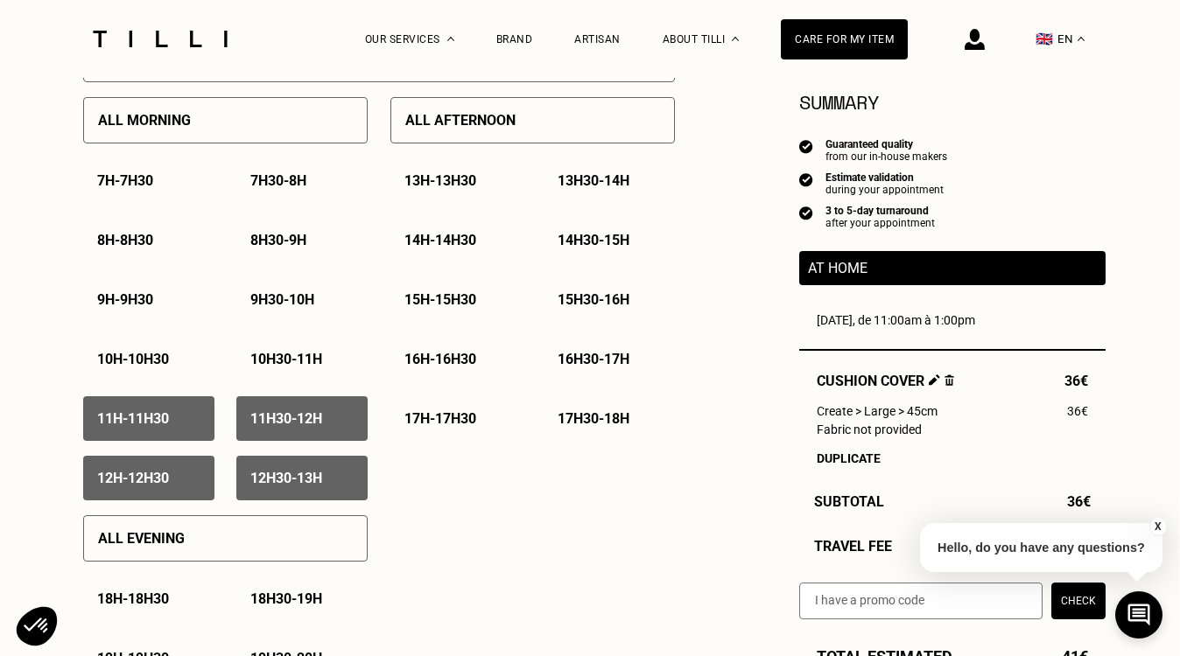
click at [163, 421] on p "11h - 11h30" at bounding box center [133, 419] width 72 height 17
click at [441, 183] on p "13h - 13h30" at bounding box center [440, 180] width 72 height 17
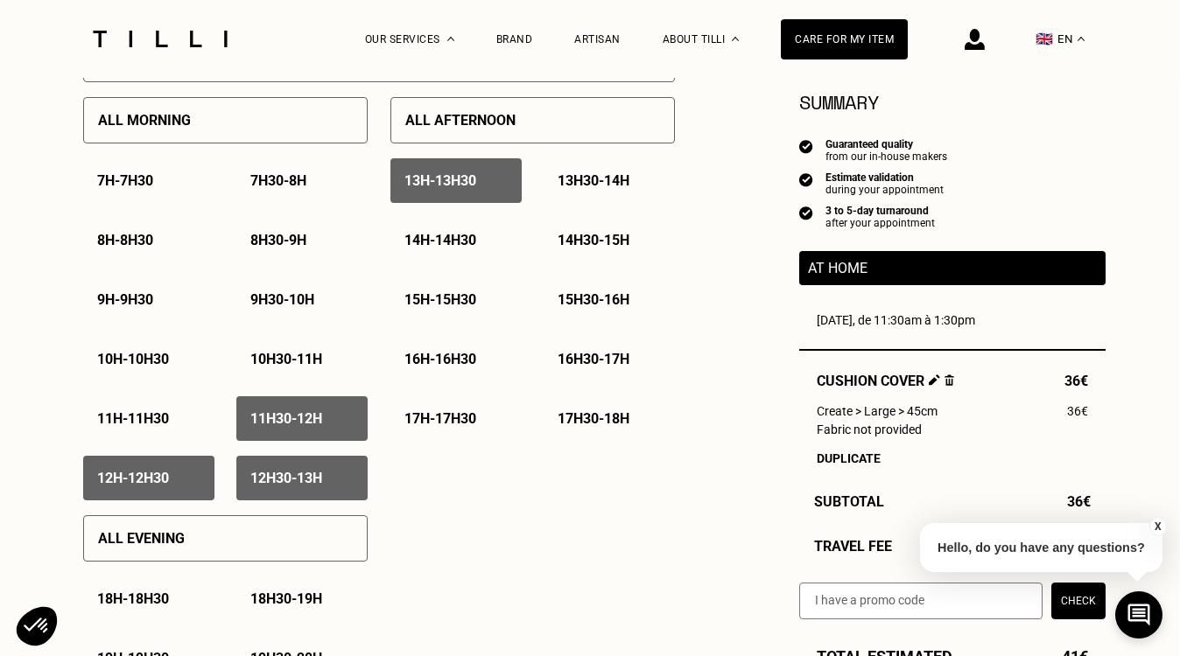
click at [627, 183] on p "13h30 - 14h" at bounding box center [594, 180] width 72 height 17
click at [489, 233] on div "14h - 14h30" at bounding box center [455, 240] width 131 height 45
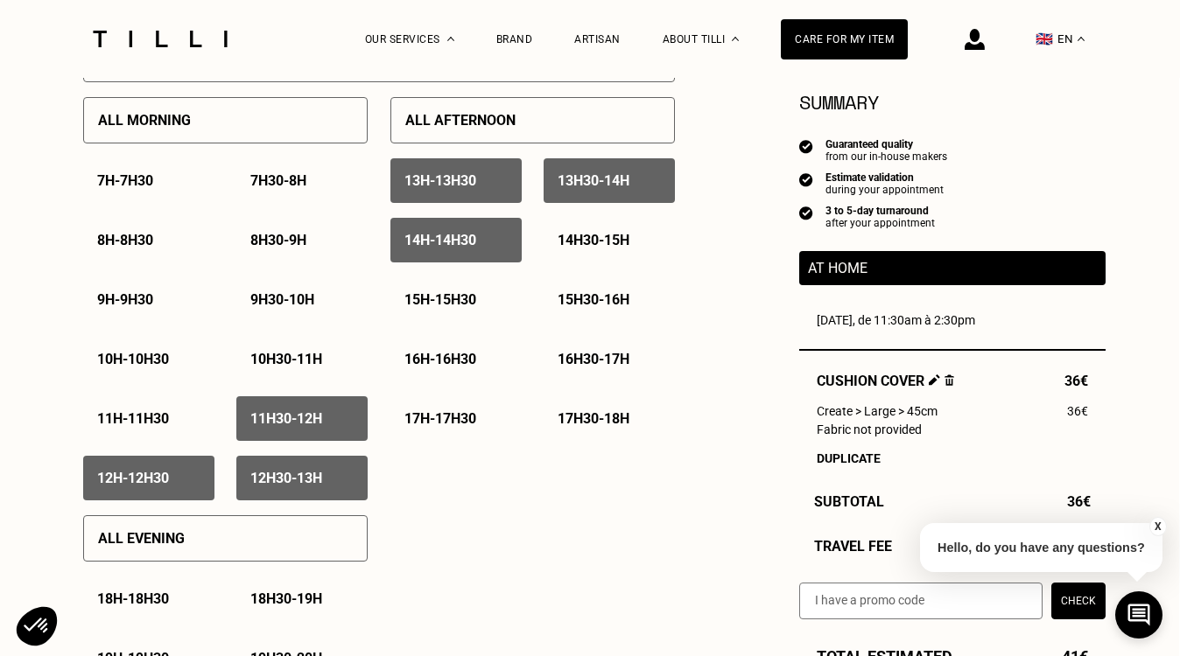
click at [575, 241] on p "14h30 - 15h" at bounding box center [594, 240] width 72 height 17
click at [479, 289] on div "15h - 15h30" at bounding box center [455, 299] width 131 height 45
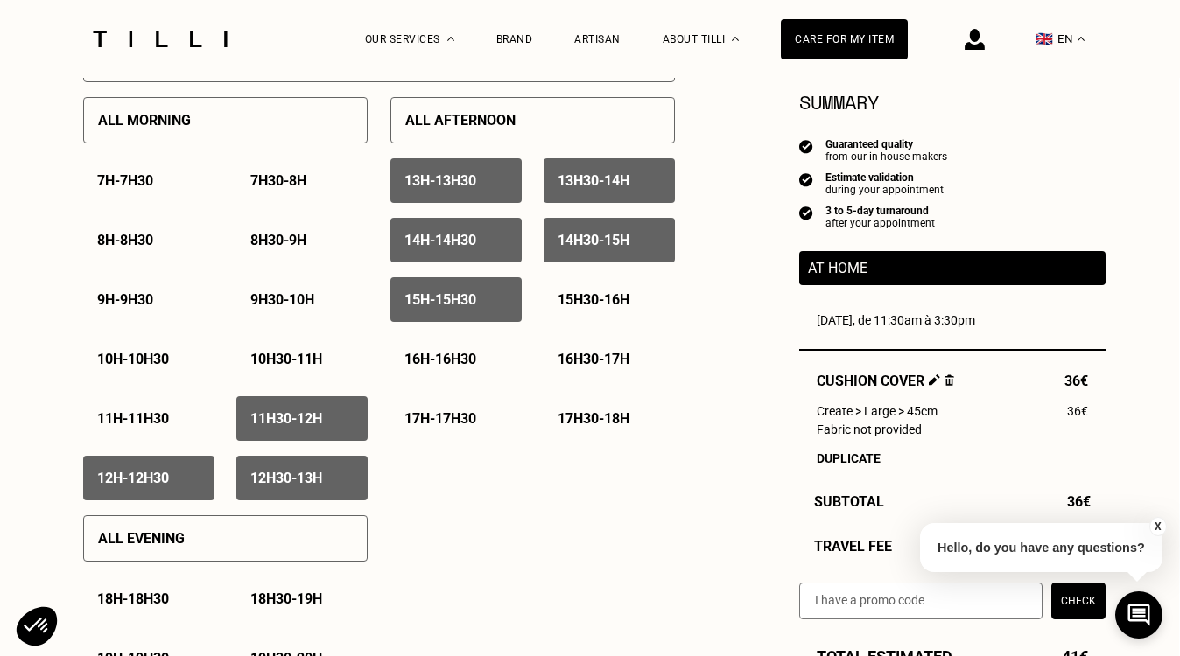
click at [586, 304] on p "15h30 - 16h" at bounding box center [594, 299] width 72 height 17
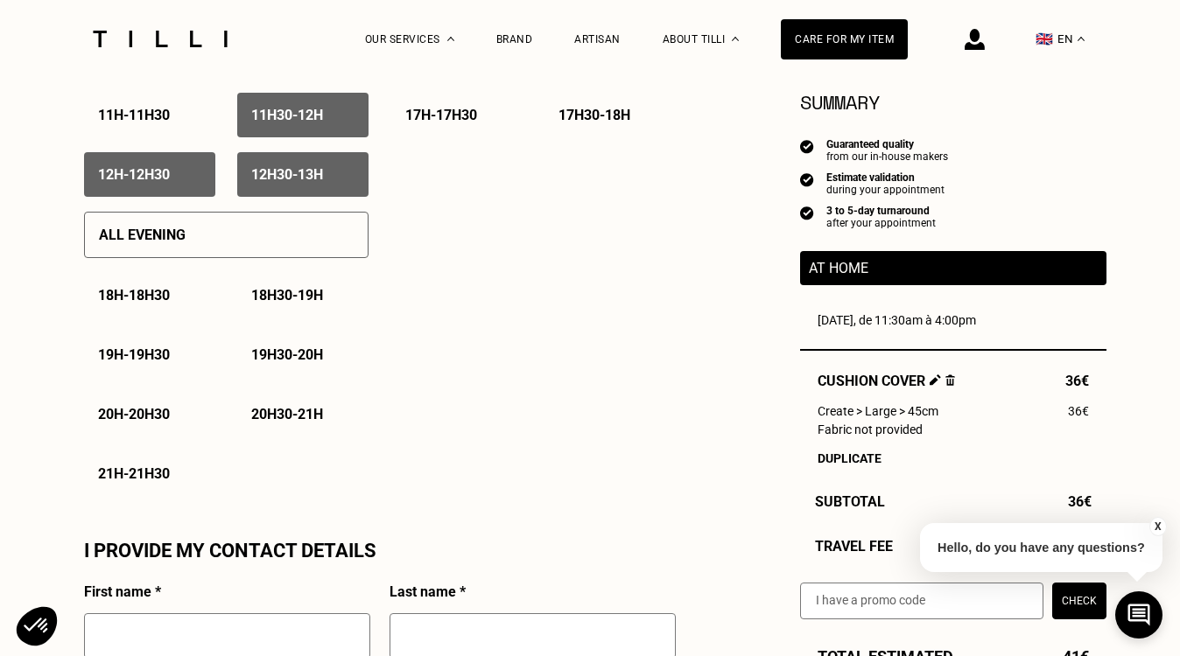
scroll to position [1177, 0]
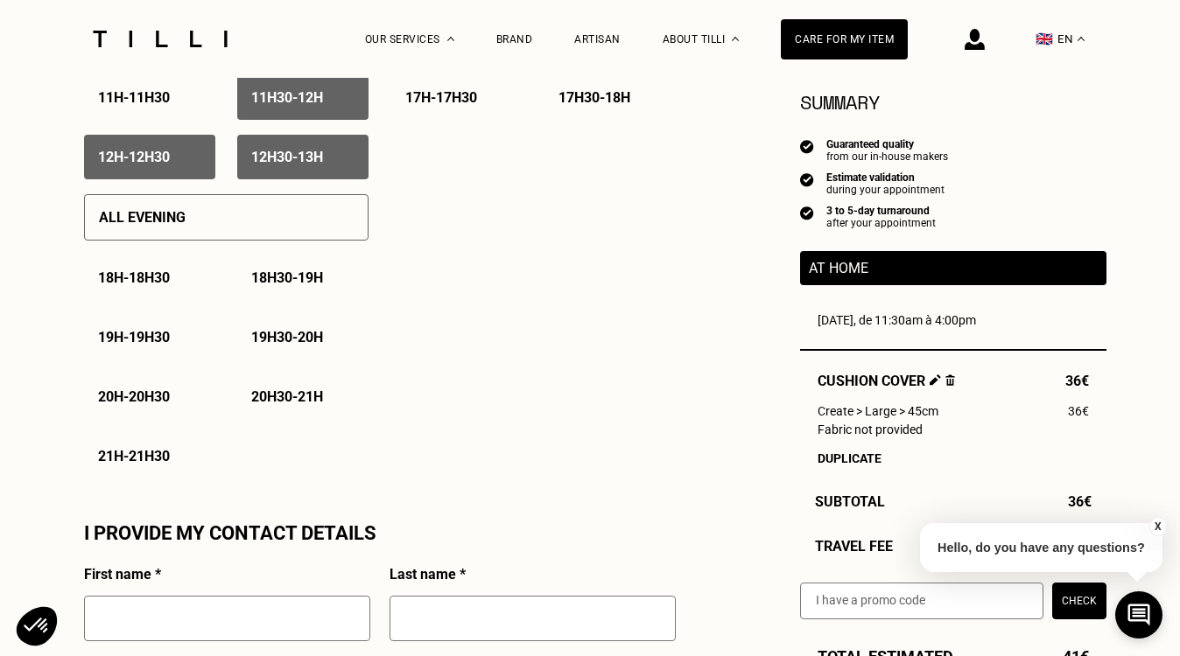
click at [248, 212] on div "All evening" at bounding box center [226, 217] width 284 height 46
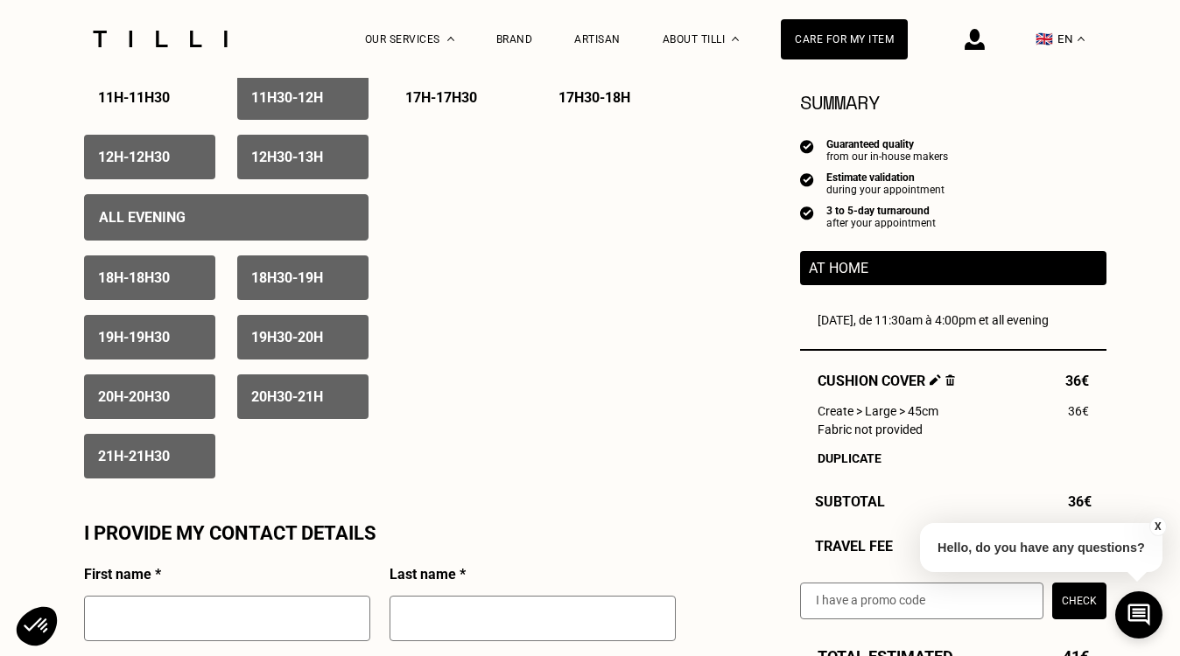
click at [121, 274] on p "18h - 18h30" at bounding box center [134, 278] width 72 height 17
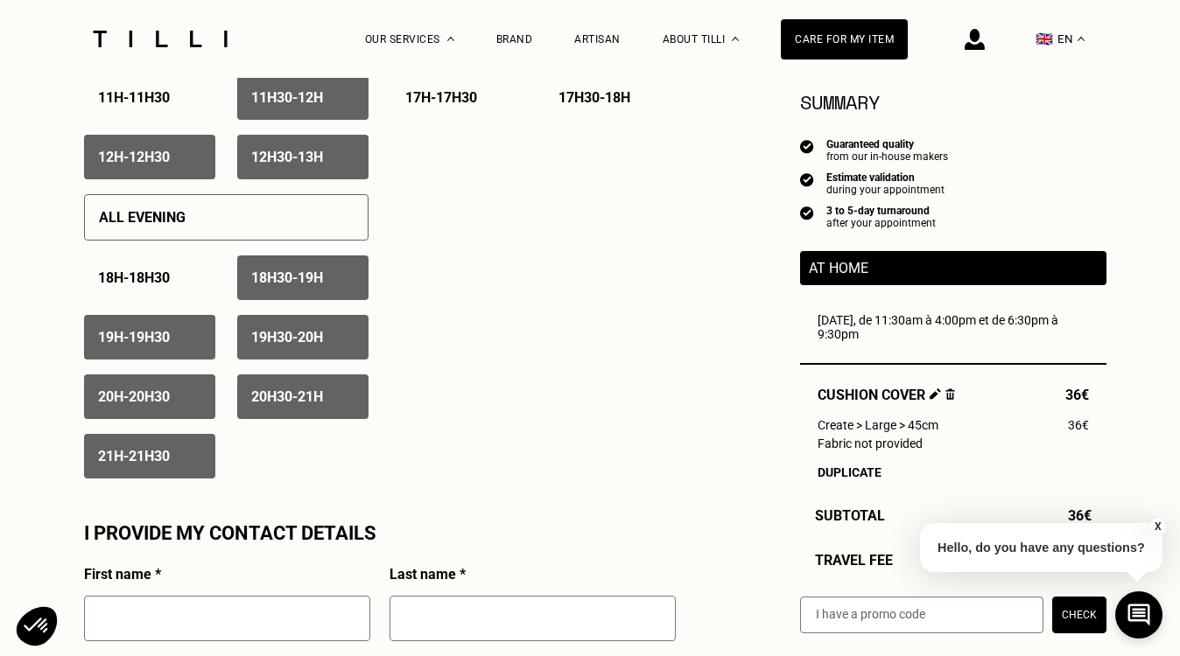
click at [325, 288] on div "18h30 - 19h" at bounding box center [302, 278] width 131 height 45
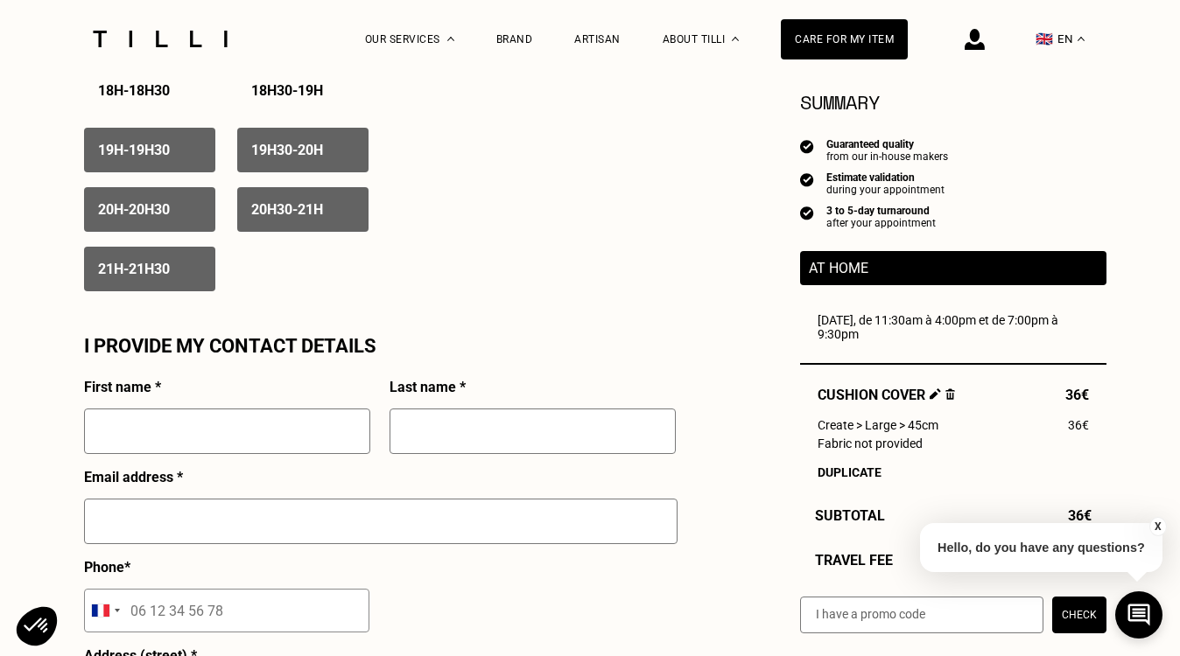
scroll to position [1373, 0]
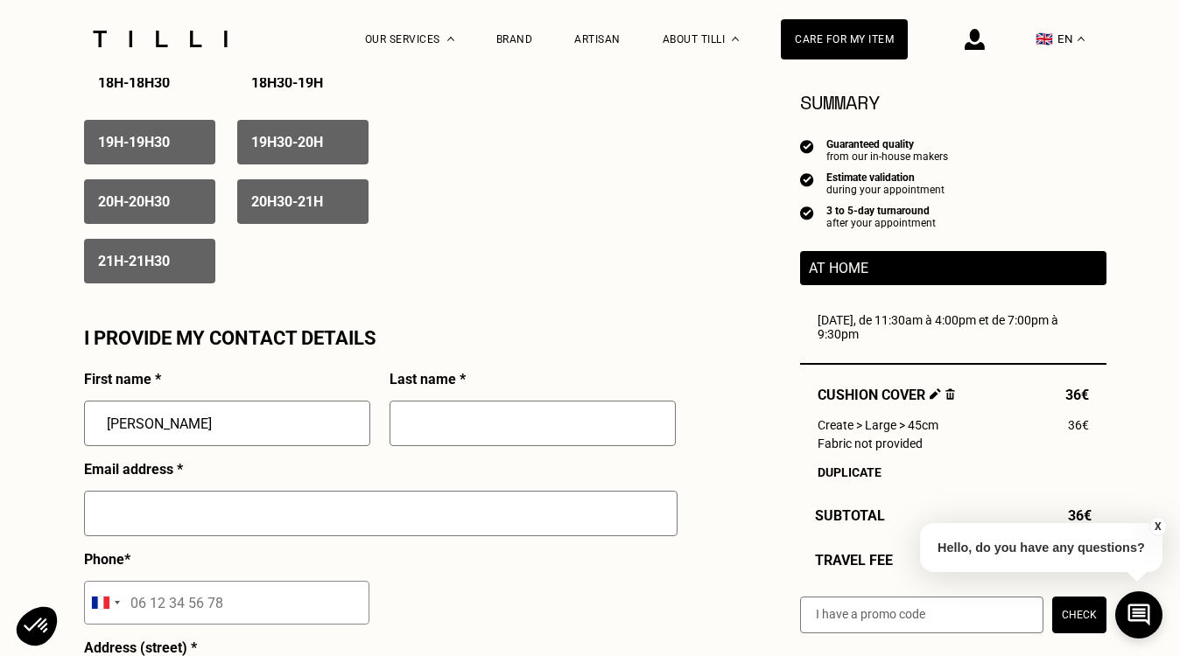
type input "[PERSON_NAME]"
click at [191, 429] on input "[PERSON_NAME]" at bounding box center [227, 424] width 286 height 46
type input "[PERSON_NAME]"
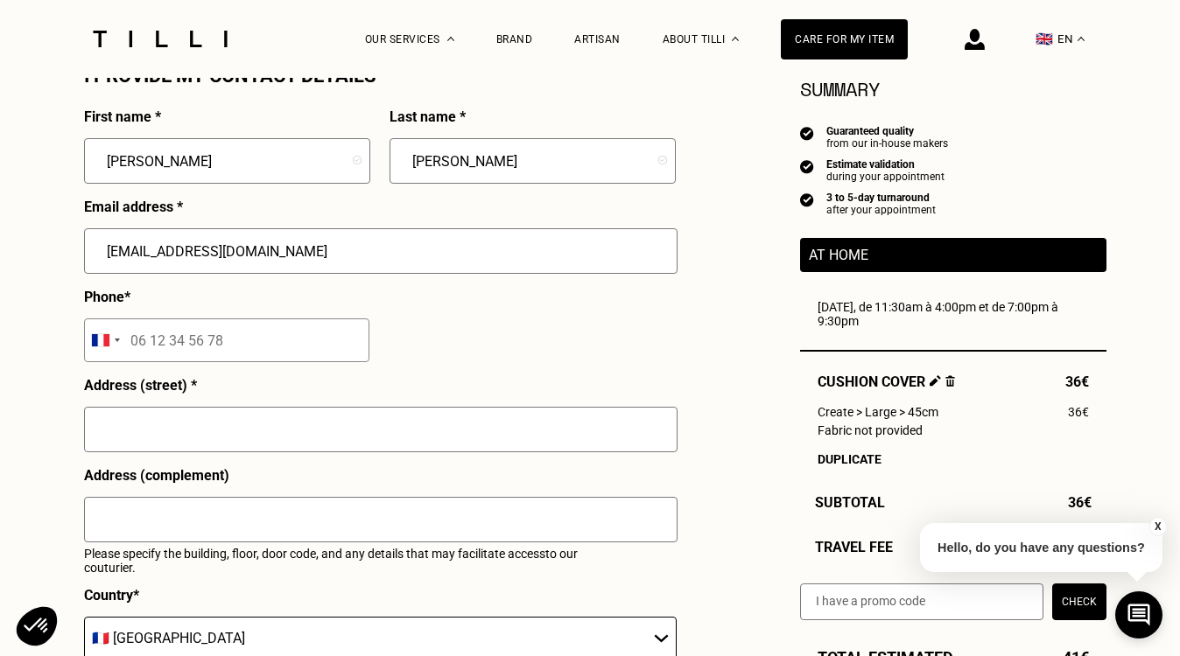
type input "[EMAIL_ADDRESS][DOMAIN_NAME]"
click at [209, 333] on input "tel" at bounding box center [226, 341] width 285 height 44
type input "06 76 58 36 73"
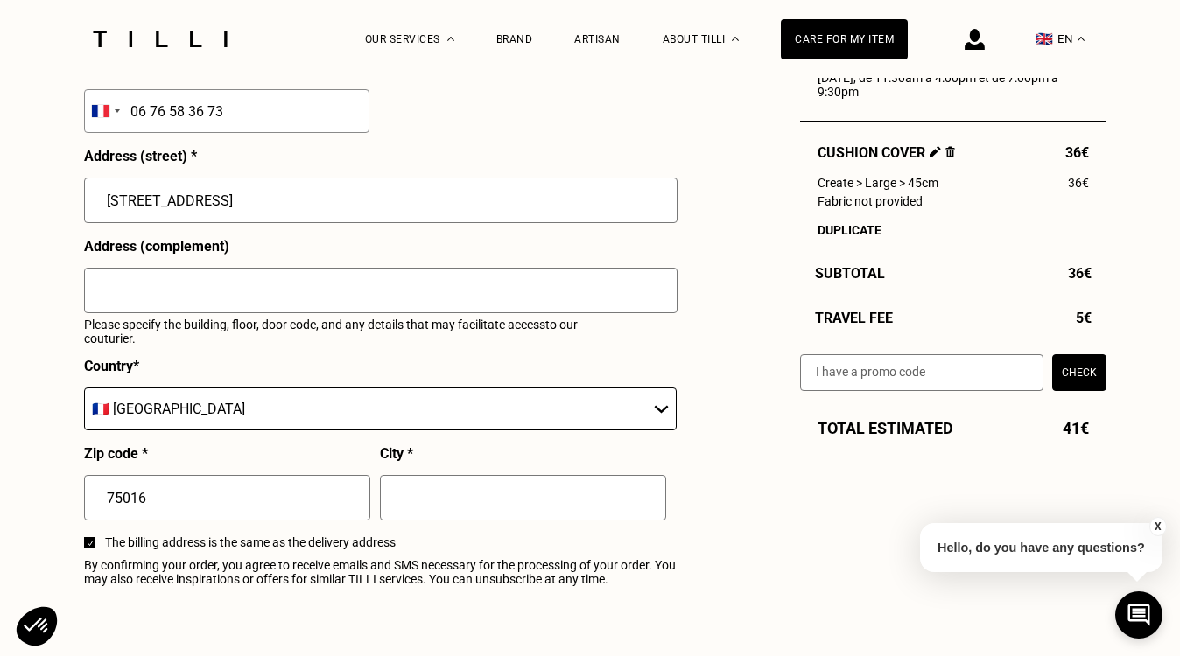
scroll to position [1877, 0]
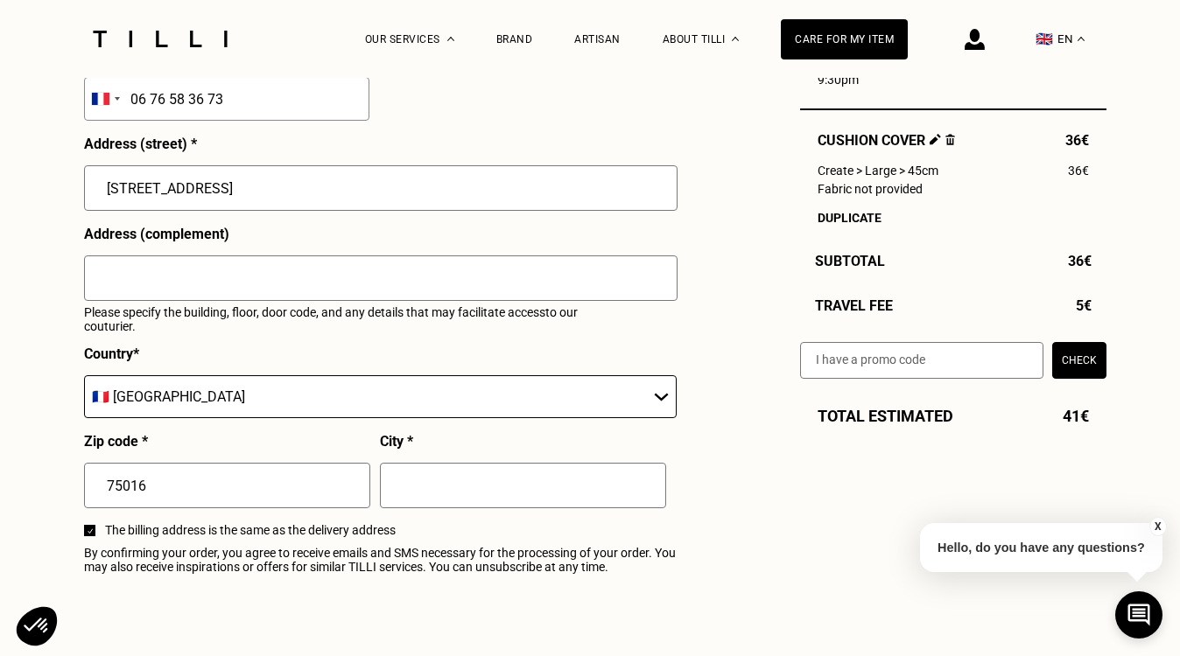
type input "[STREET_ADDRESS]"
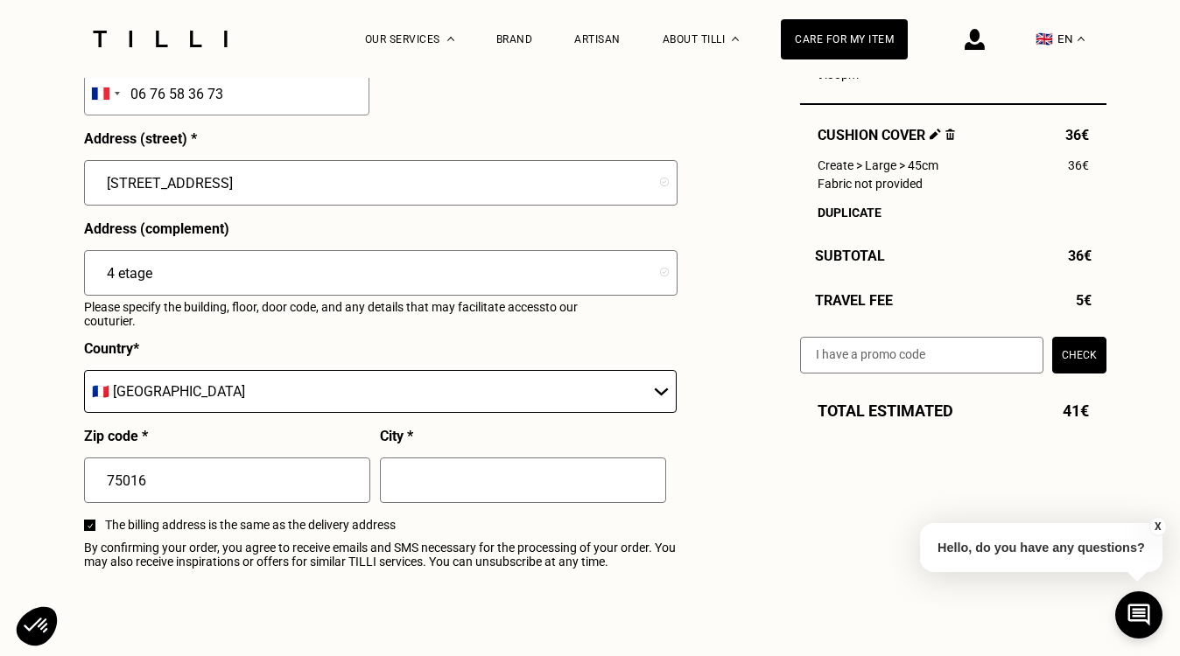
scroll to position [1885, 0]
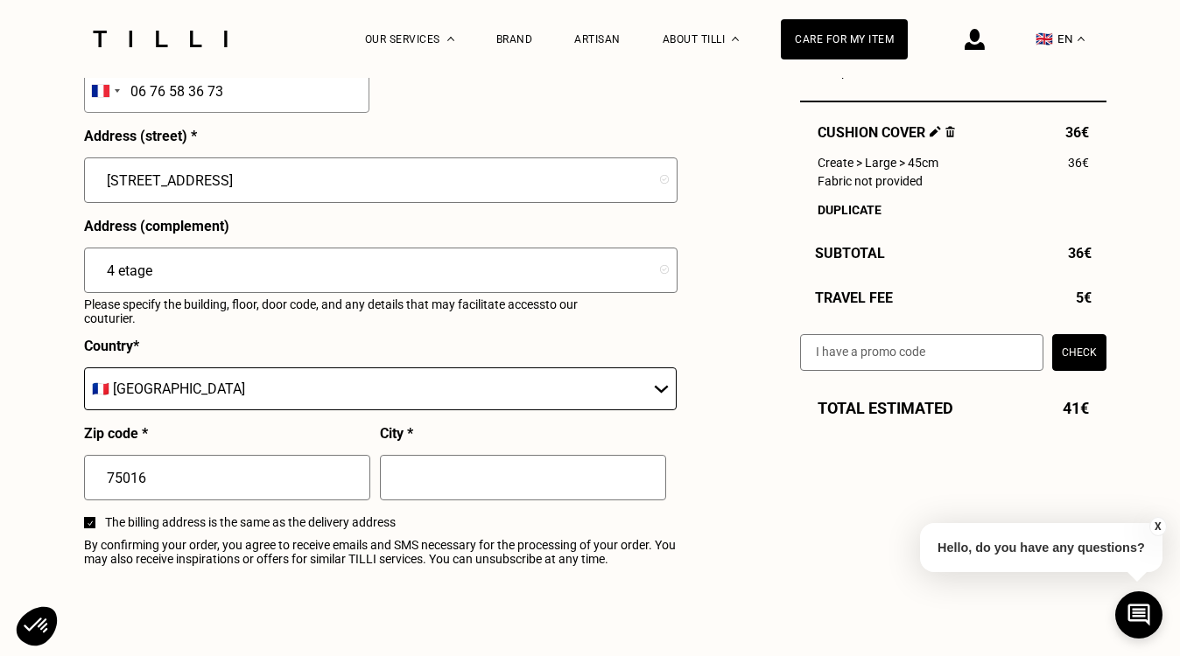
click at [106, 266] on input "4 etage" at bounding box center [380, 271] width 593 height 46
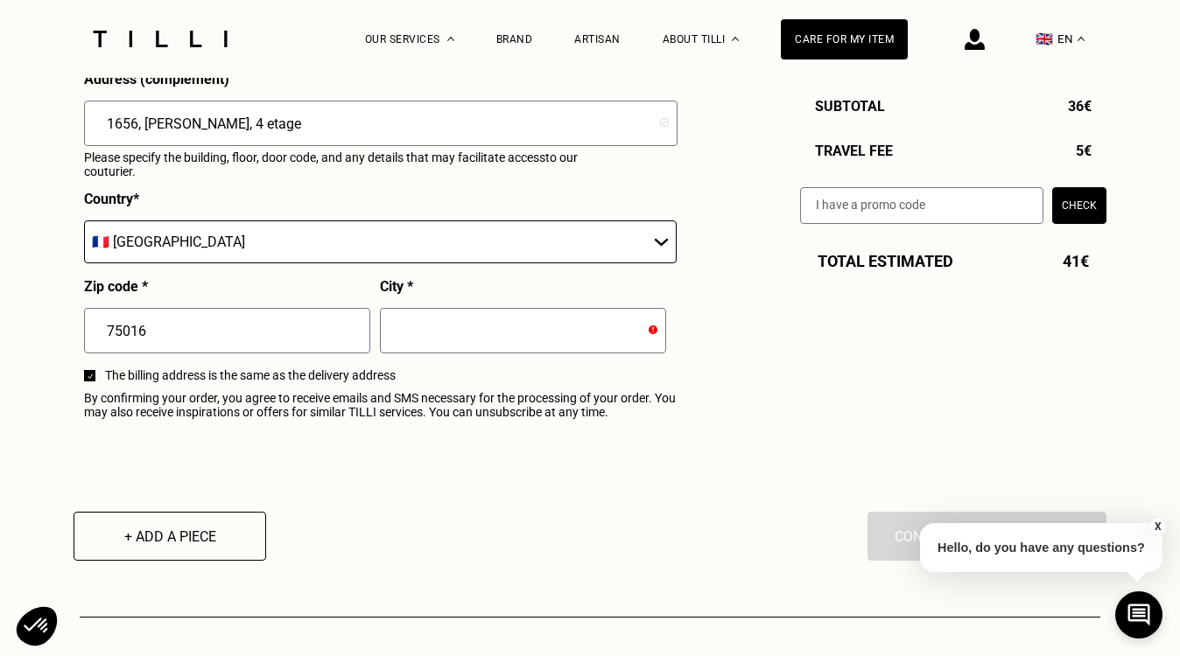
scroll to position [2033, 0]
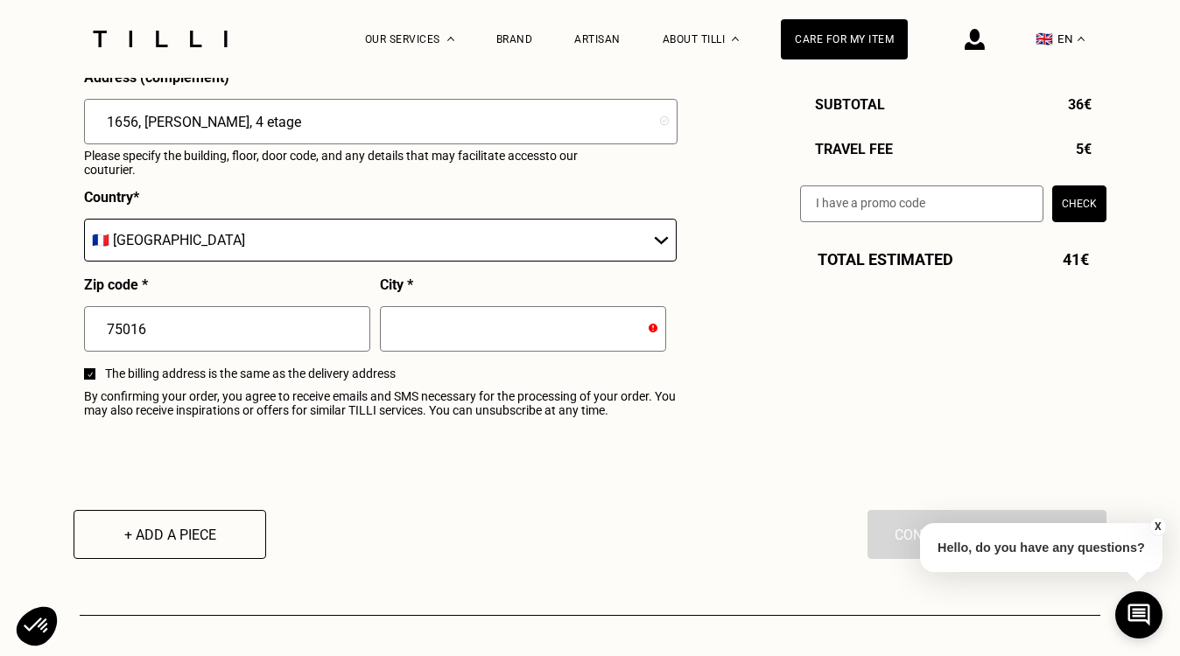
click at [127, 118] on input "1656, [PERSON_NAME], 4 etage" at bounding box center [380, 122] width 593 height 46
type input "1646, [PERSON_NAME], 4 etage"
click at [509, 326] on input "text" at bounding box center [523, 329] width 286 height 46
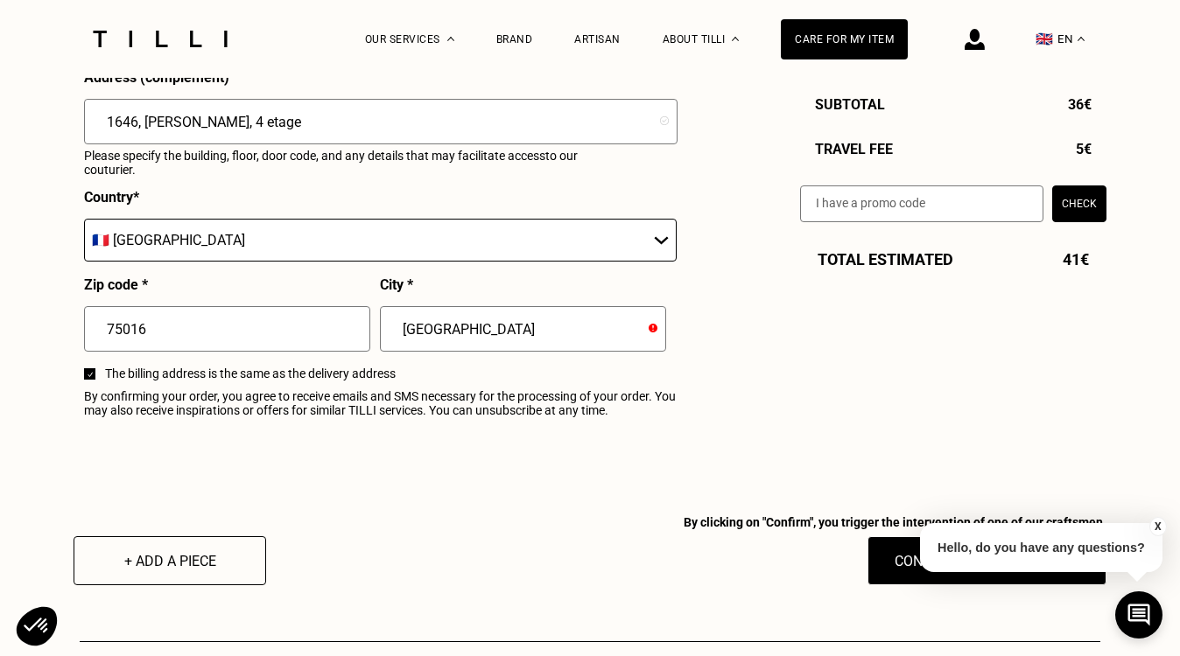
type input "[GEOGRAPHIC_DATA]"
click at [1157, 523] on button "X" at bounding box center [1158, 526] width 18 height 19
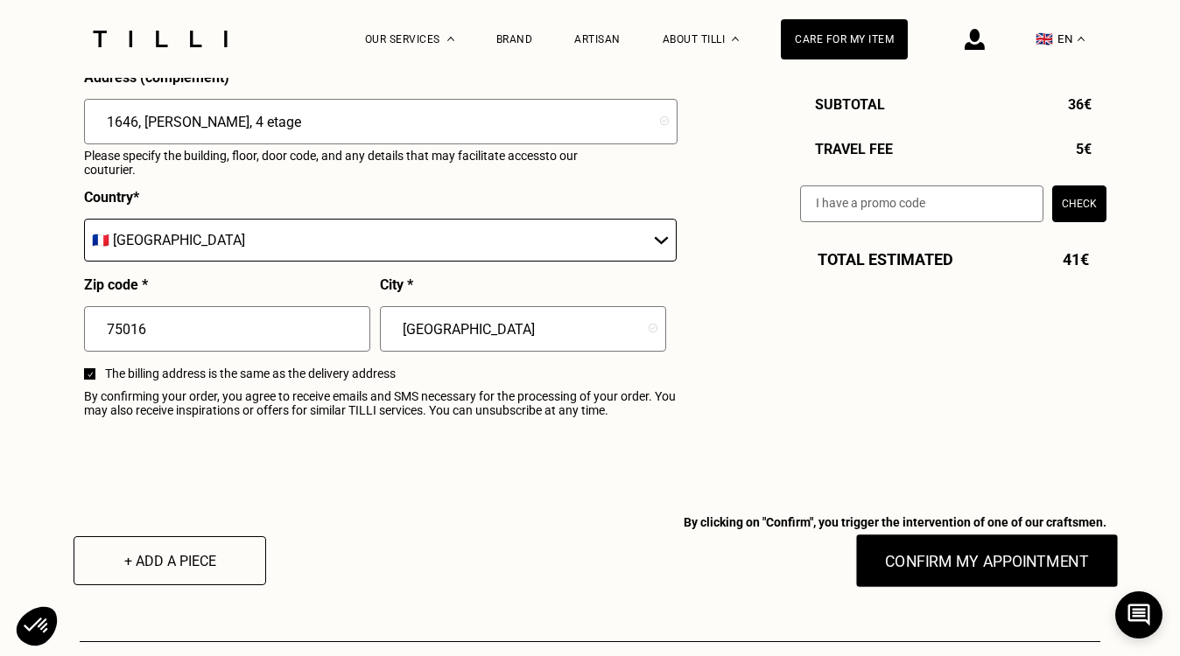
click at [993, 572] on button "Confirm my appointment" at bounding box center [986, 561] width 263 height 54
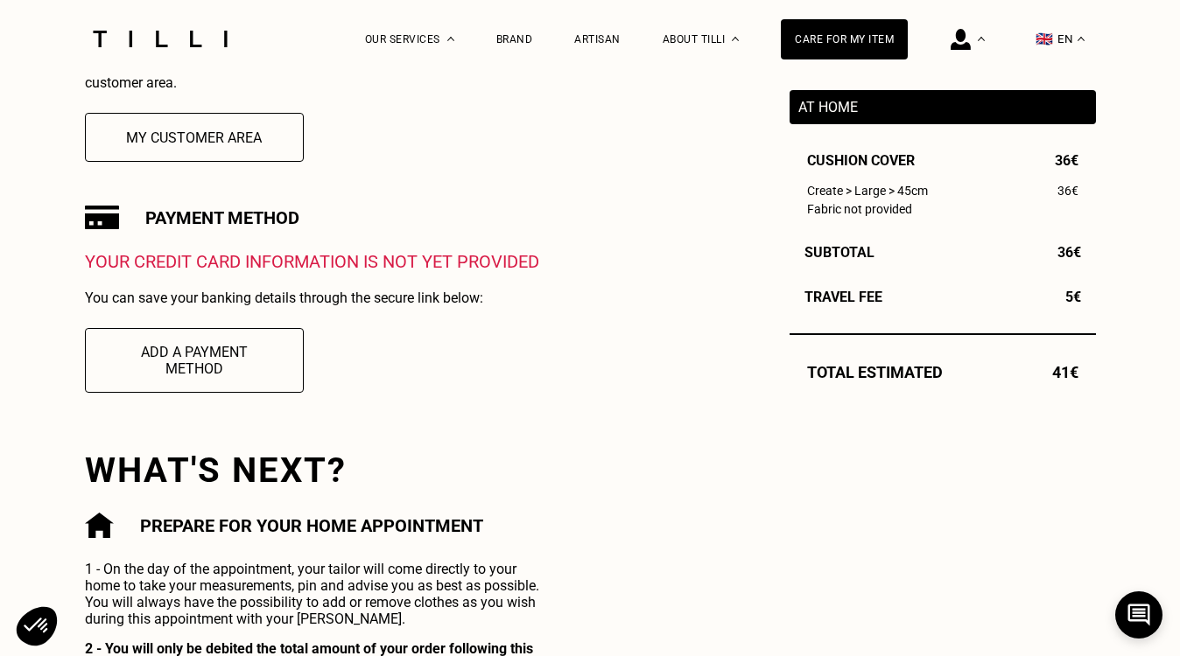
scroll to position [503, 0]
